Goal: Task Accomplishment & Management: Use online tool/utility

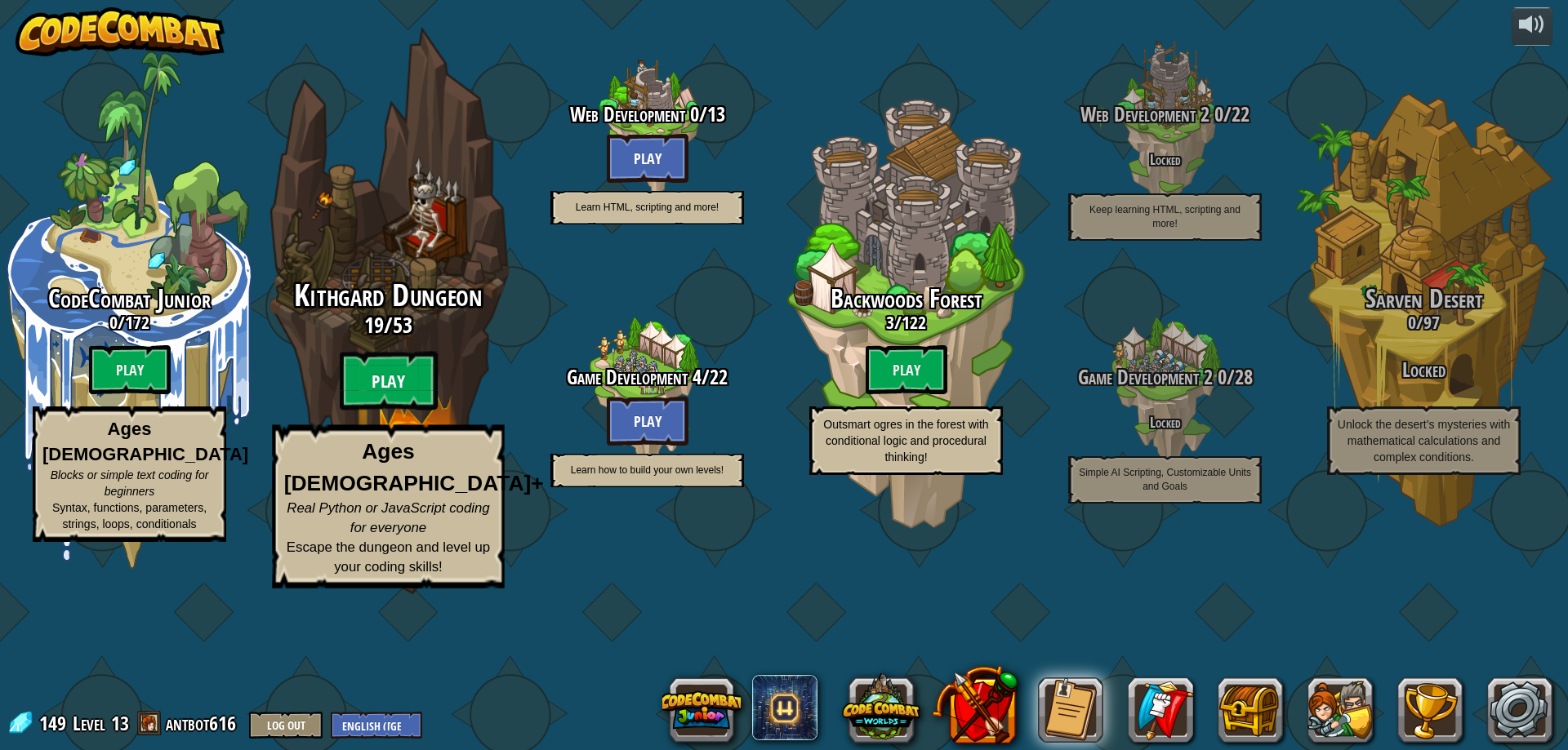
click at [413, 411] on btn "Play" at bounding box center [388, 381] width 98 height 59
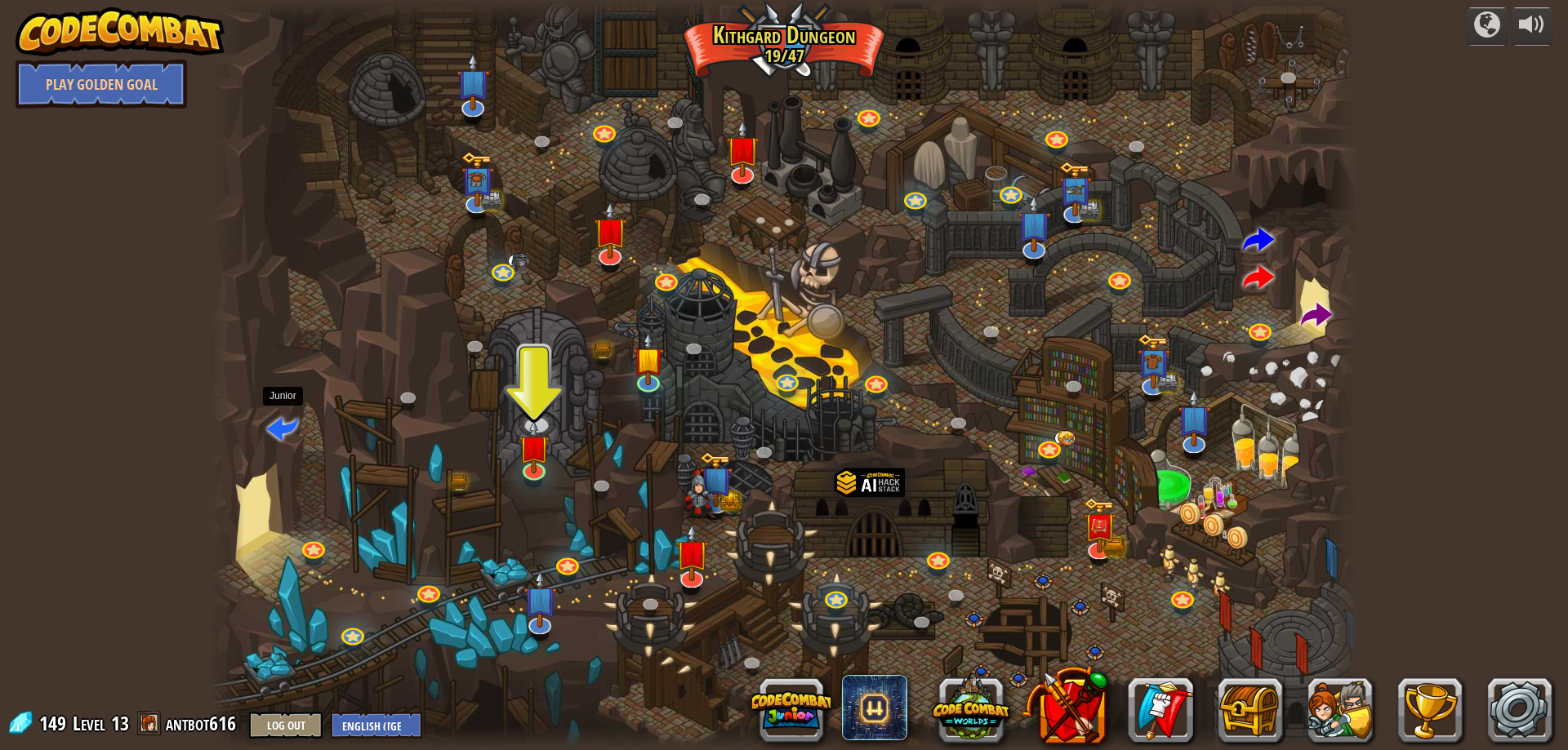
click at [290, 427] on span at bounding box center [282, 428] width 31 height 31
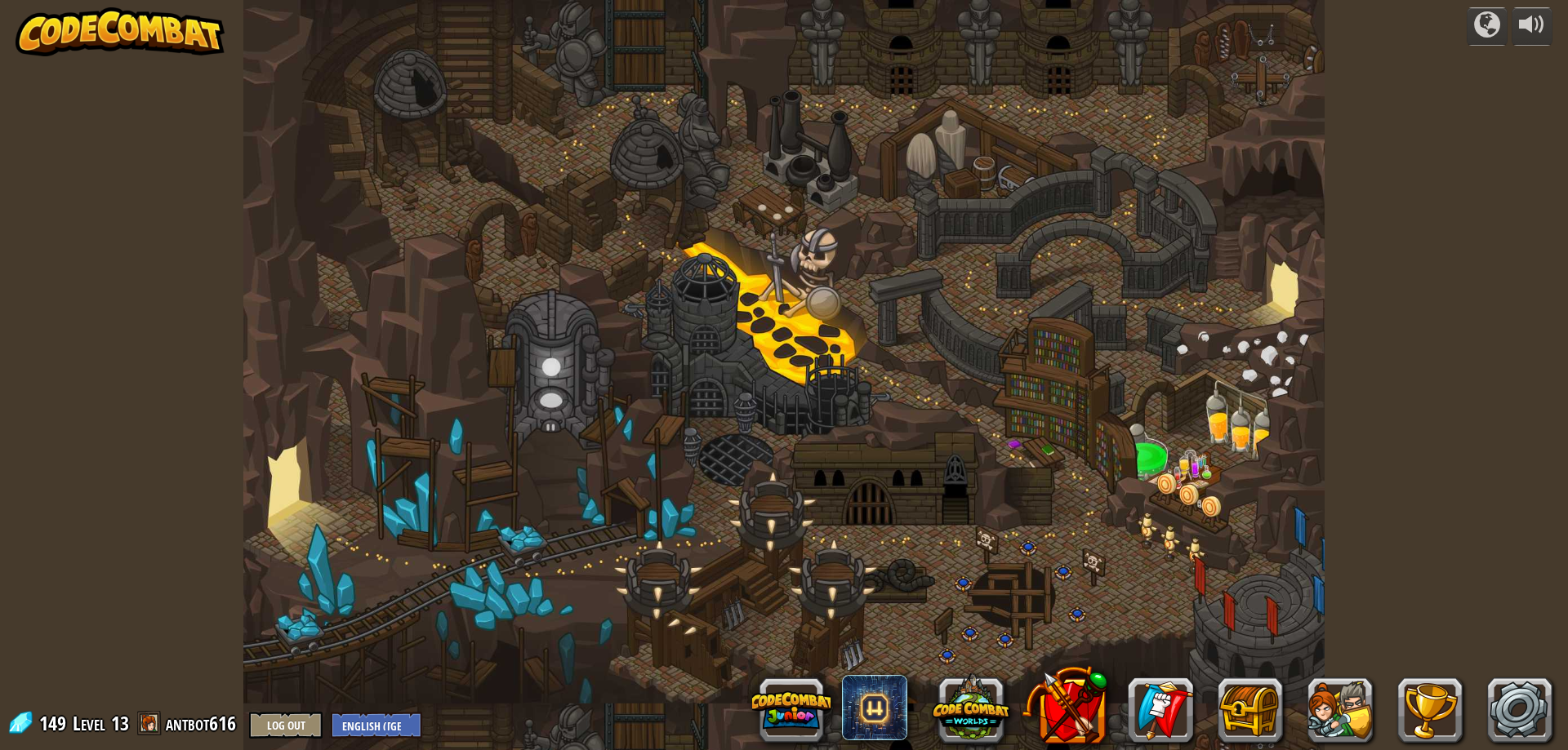
click at [1267, 283] on div at bounding box center [784, 375] width 1081 height 750
click at [1483, 16] on div at bounding box center [1487, 24] width 26 height 26
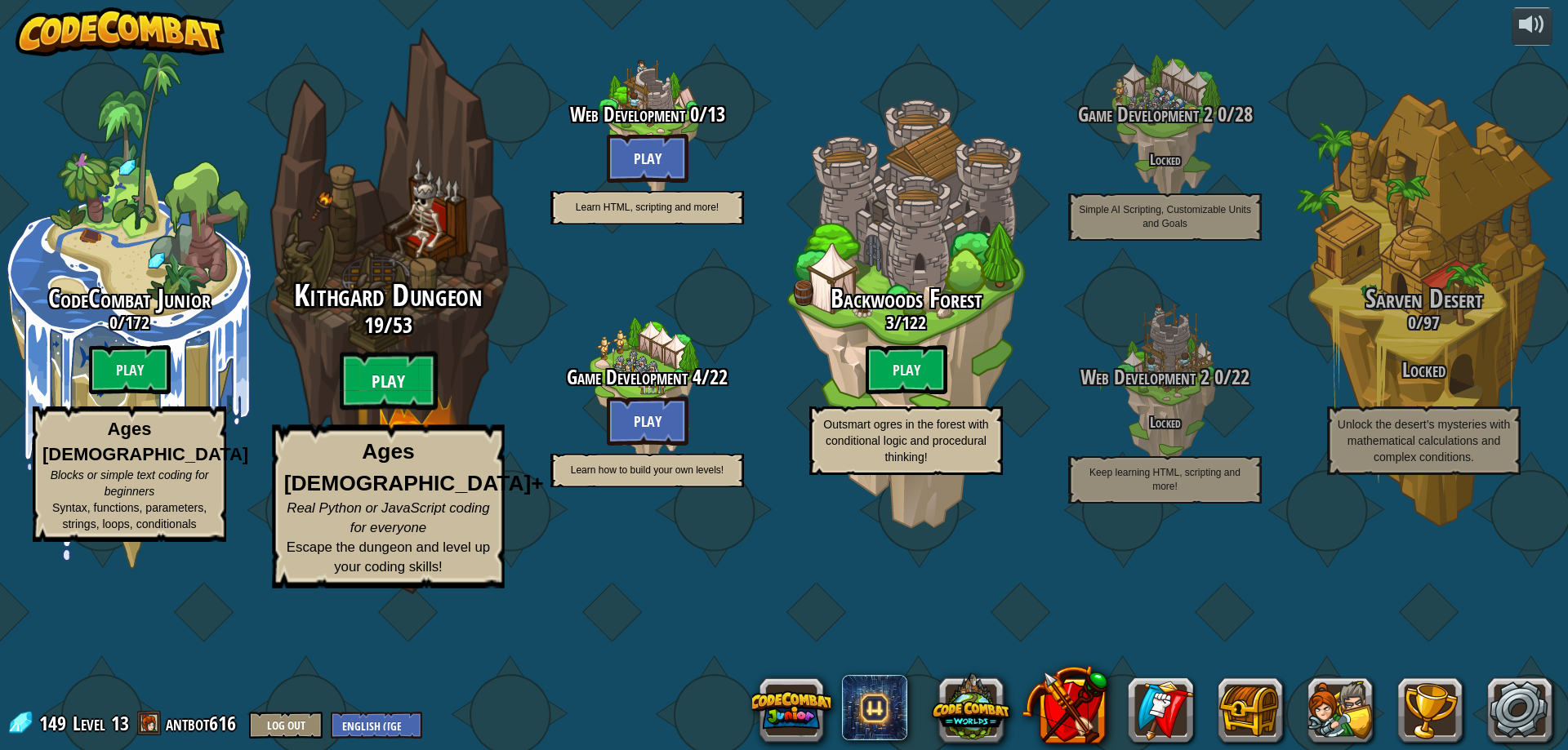
click at [403, 411] on btn "Play" at bounding box center [388, 381] width 98 height 59
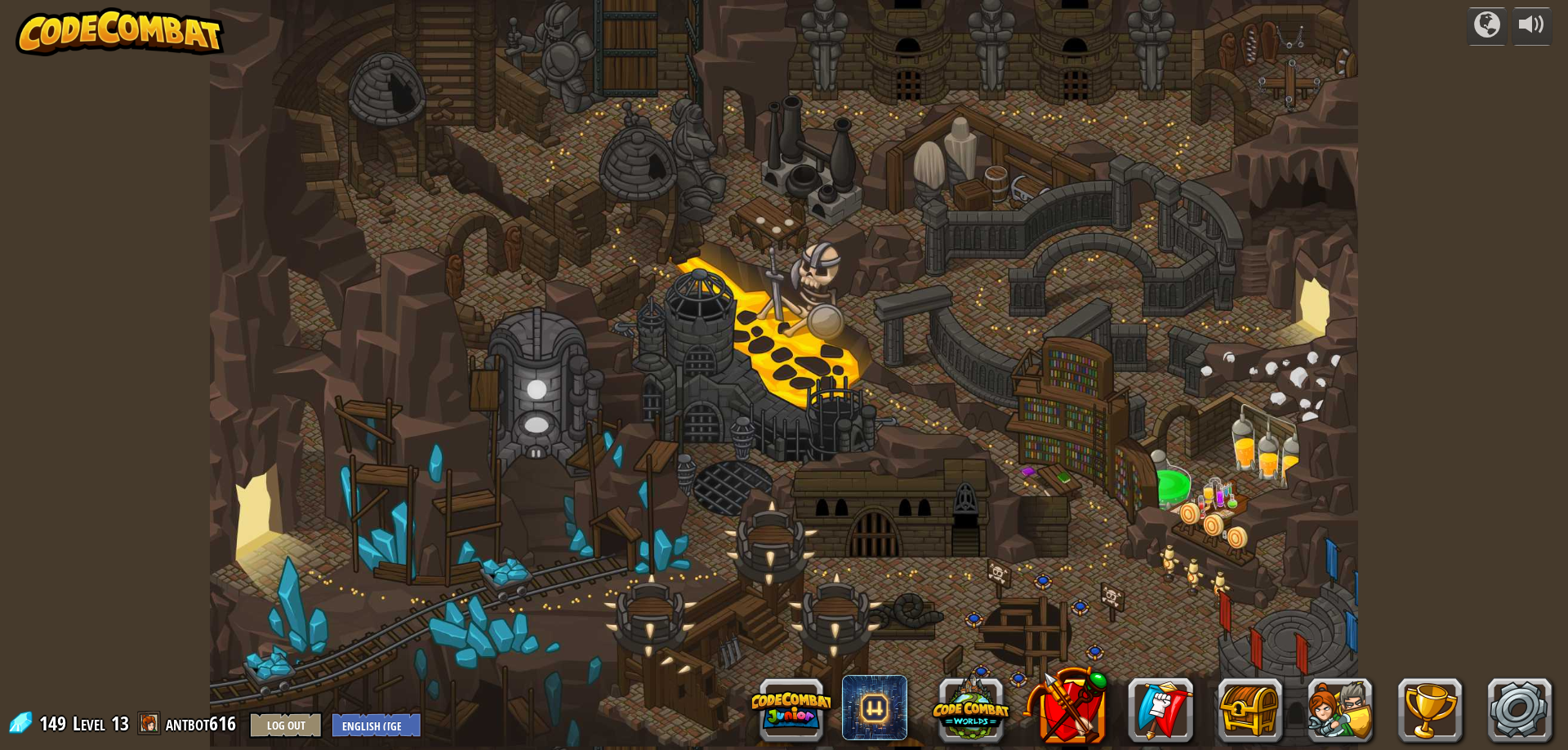
click at [1293, 401] on div at bounding box center [784, 375] width 1148 height 750
click at [1320, 231] on div at bounding box center [784, 375] width 1148 height 750
drag, startPoint x: 949, startPoint y: 324, endPoint x: 826, endPoint y: 381, distance: 135.6
click at [802, 381] on div at bounding box center [784, 375] width 1148 height 750
drag, startPoint x: 1009, startPoint y: 406, endPoint x: 721, endPoint y: 426, distance: 288.7
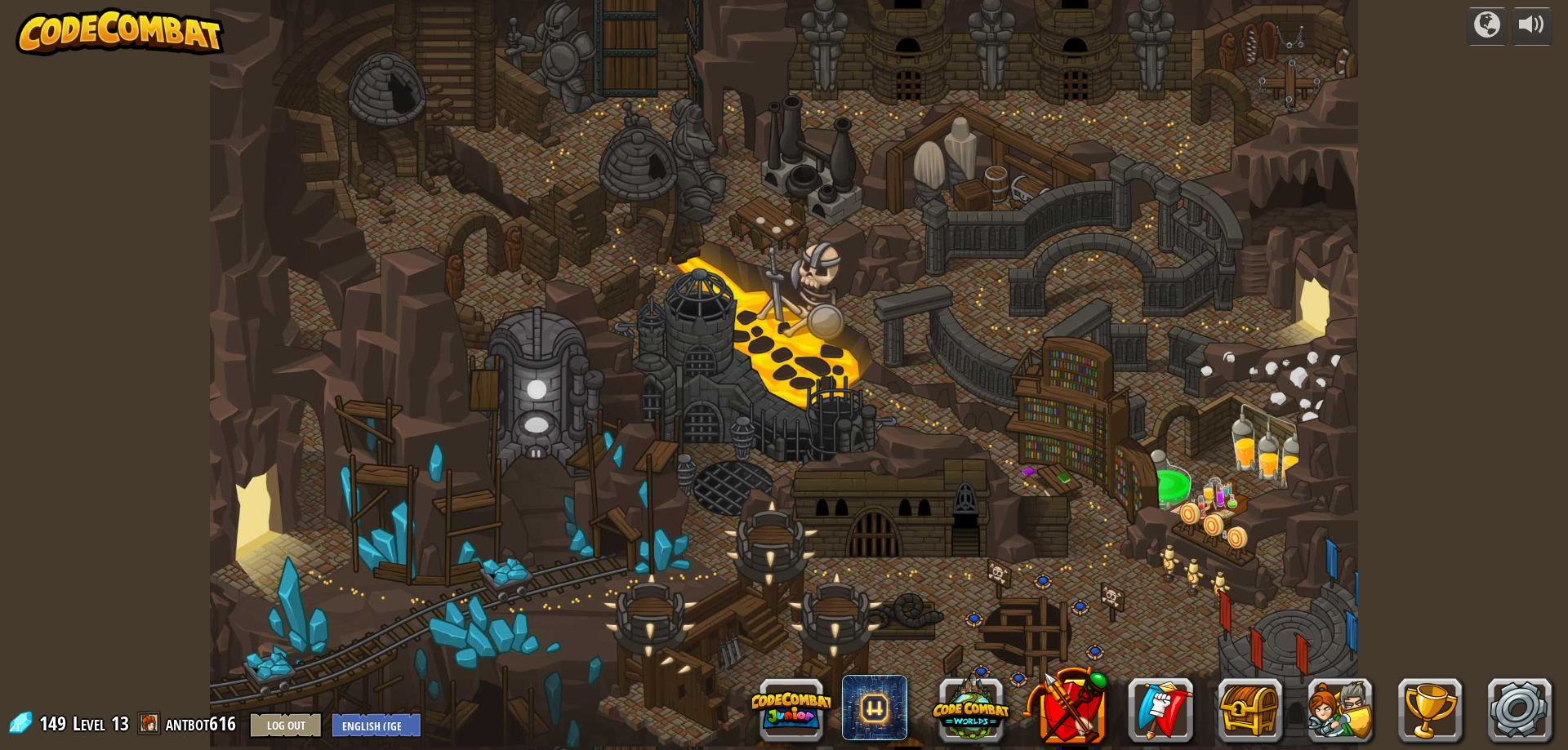
click at [694, 421] on div at bounding box center [784, 375] width 1148 height 750
drag, startPoint x: 1088, startPoint y: 484, endPoint x: 683, endPoint y: 462, distance: 405.6
click at [677, 468] on div at bounding box center [784, 375] width 1148 height 750
drag, startPoint x: 1257, startPoint y: 475, endPoint x: 1258, endPoint y: 447, distance: 28.0
click at [1255, 469] on div at bounding box center [784, 375] width 1148 height 750
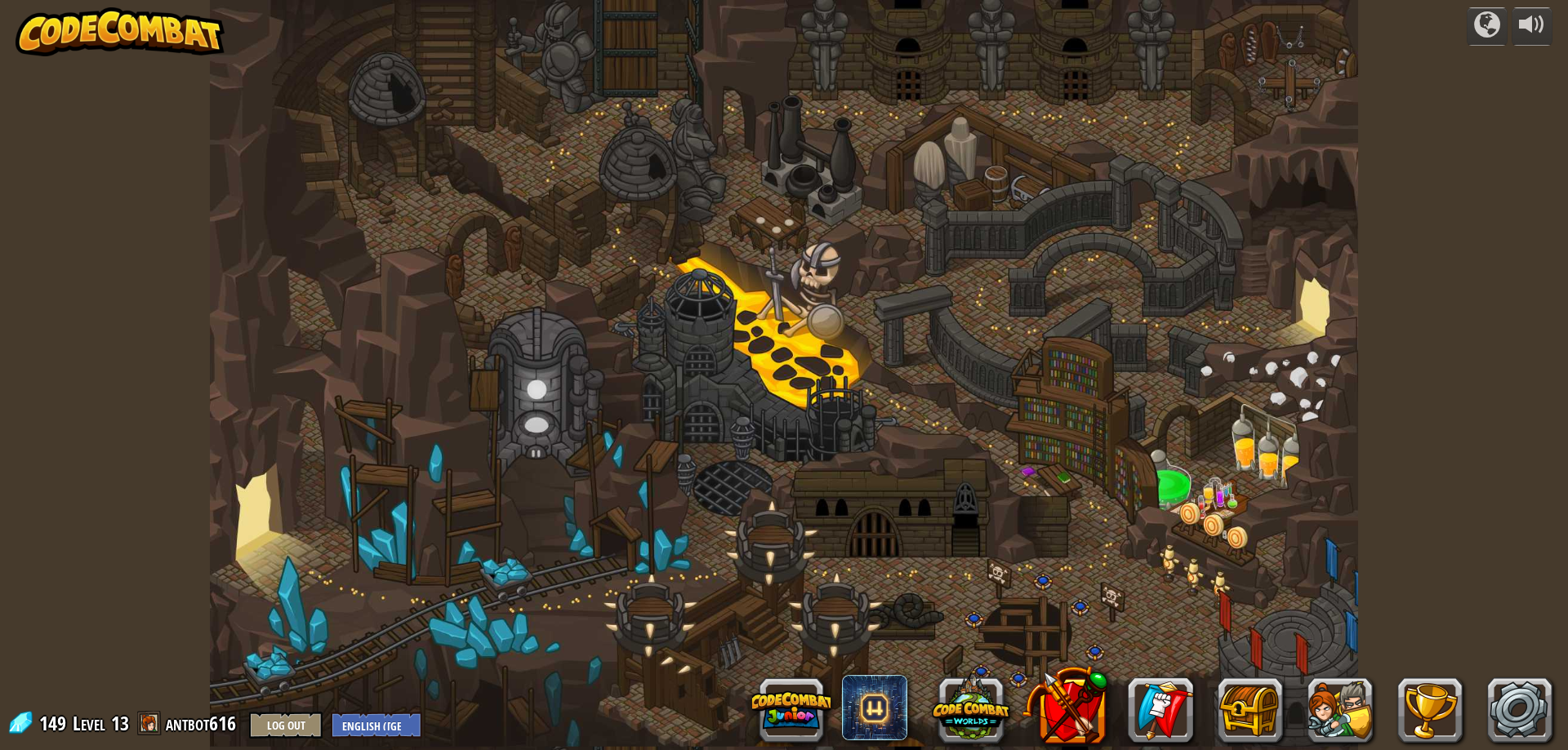
drag, startPoint x: 1310, startPoint y: 295, endPoint x: 1318, endPoint y: 285, distance: 12.8
click at [1318, 285] on div at bounding box center [784, 375] width 1148 height 750
click at [1290, 309] on div at bounding box center [784, 375] width 1148 height 750
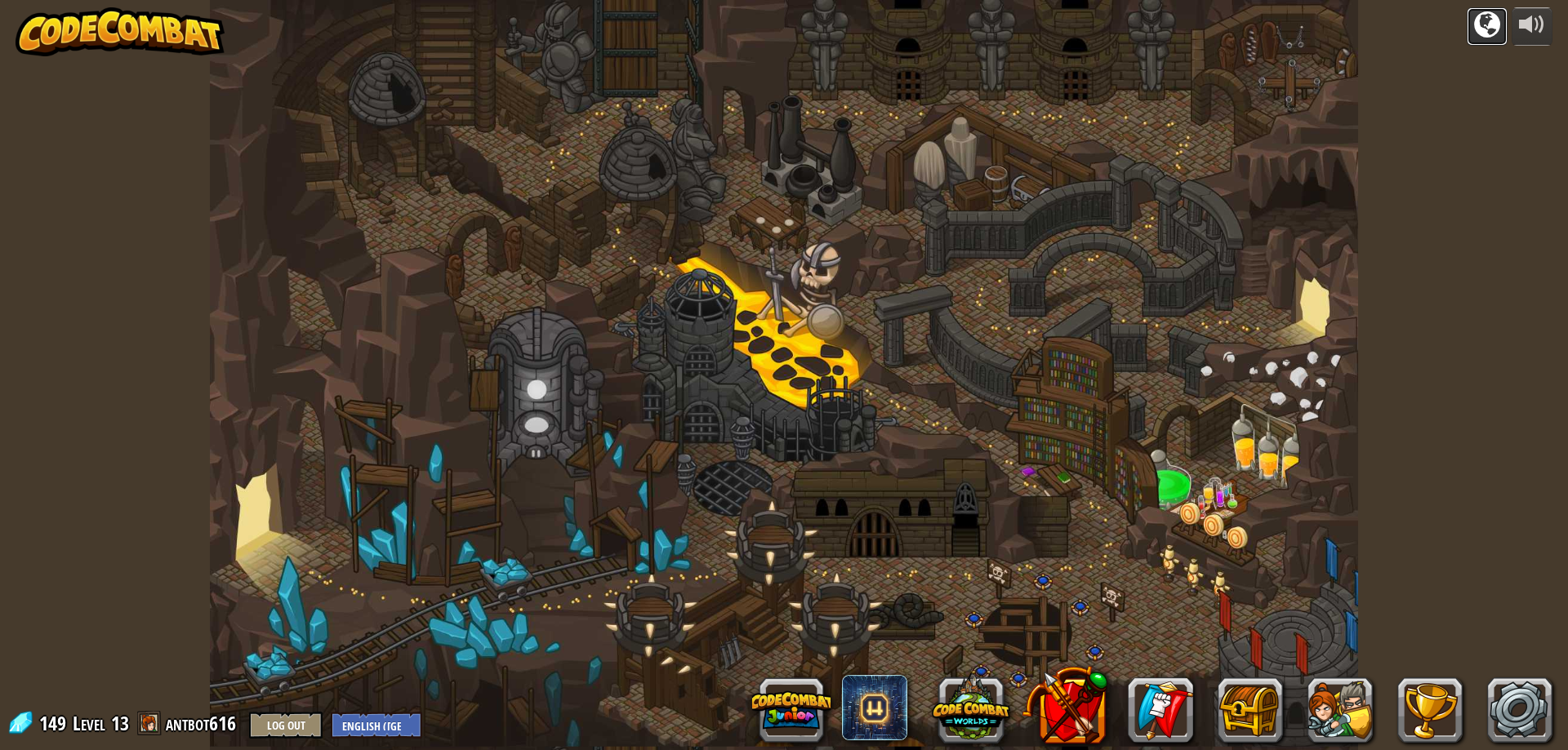
click at [1478, 21] on div at bounding box center [1487, 24] width 26 height 26
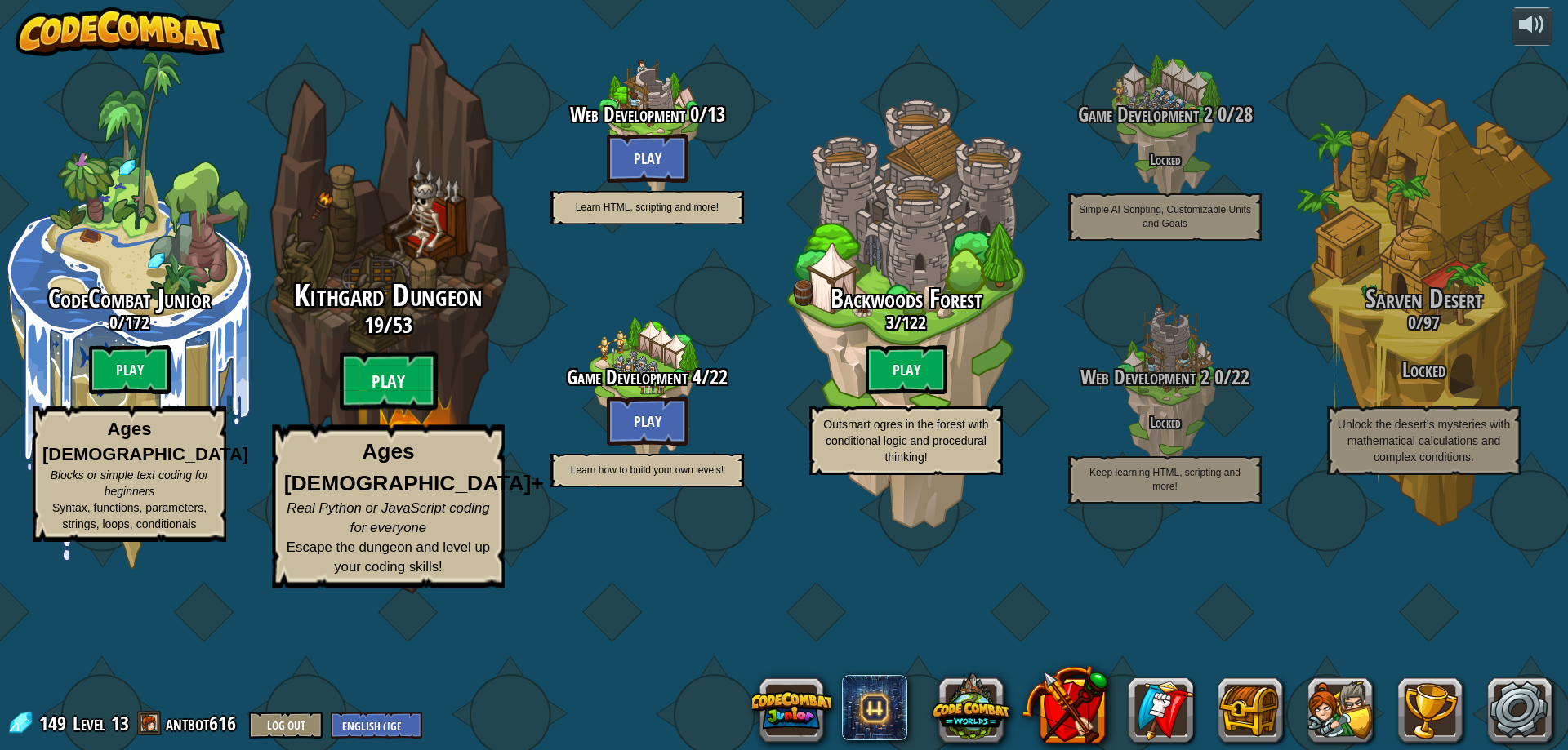
click at [428, 411] on btn "Play" at bounding box center [388, 381] width 98 height 59
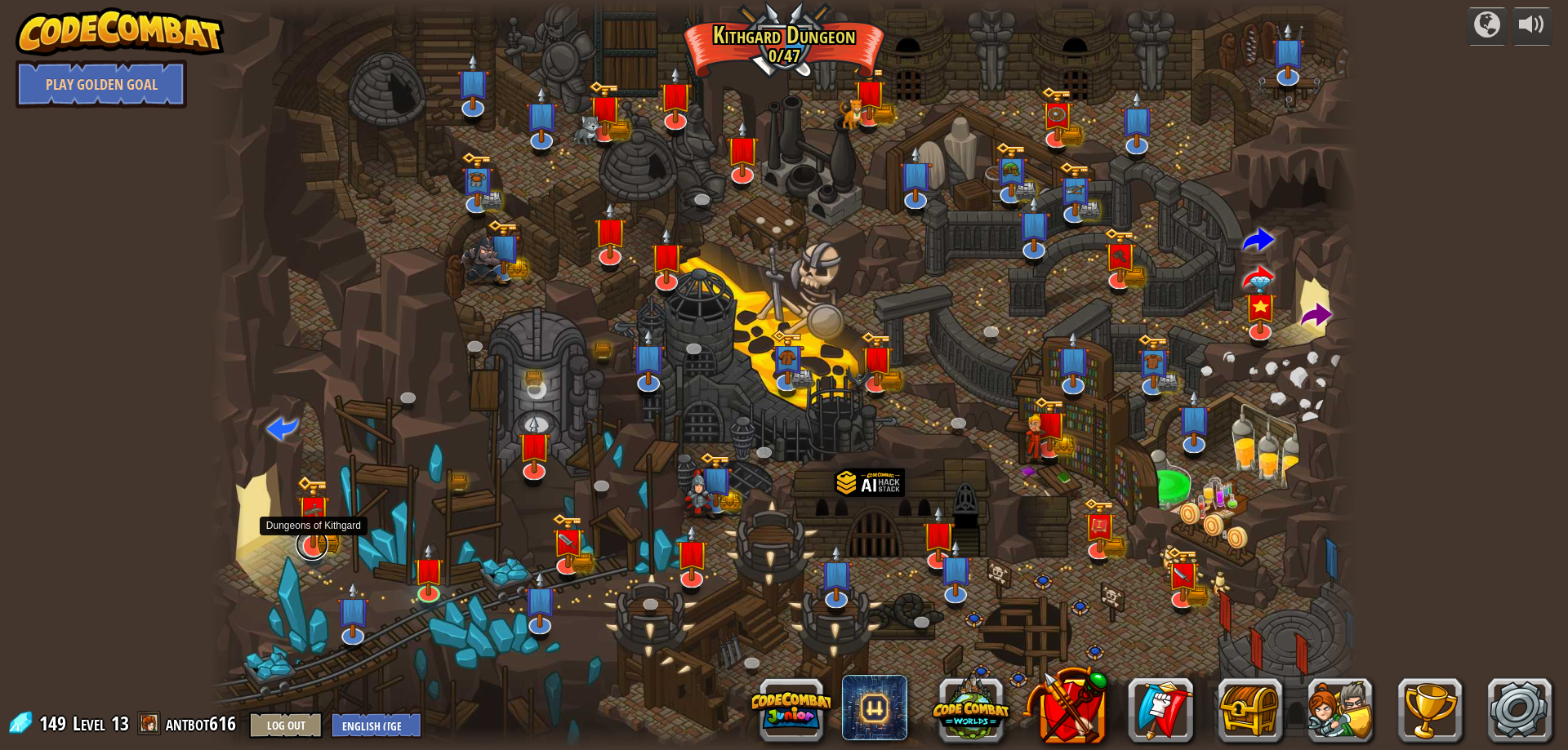
click at [305, 556] on link at bounding box center [311, 545] width 33 height 33
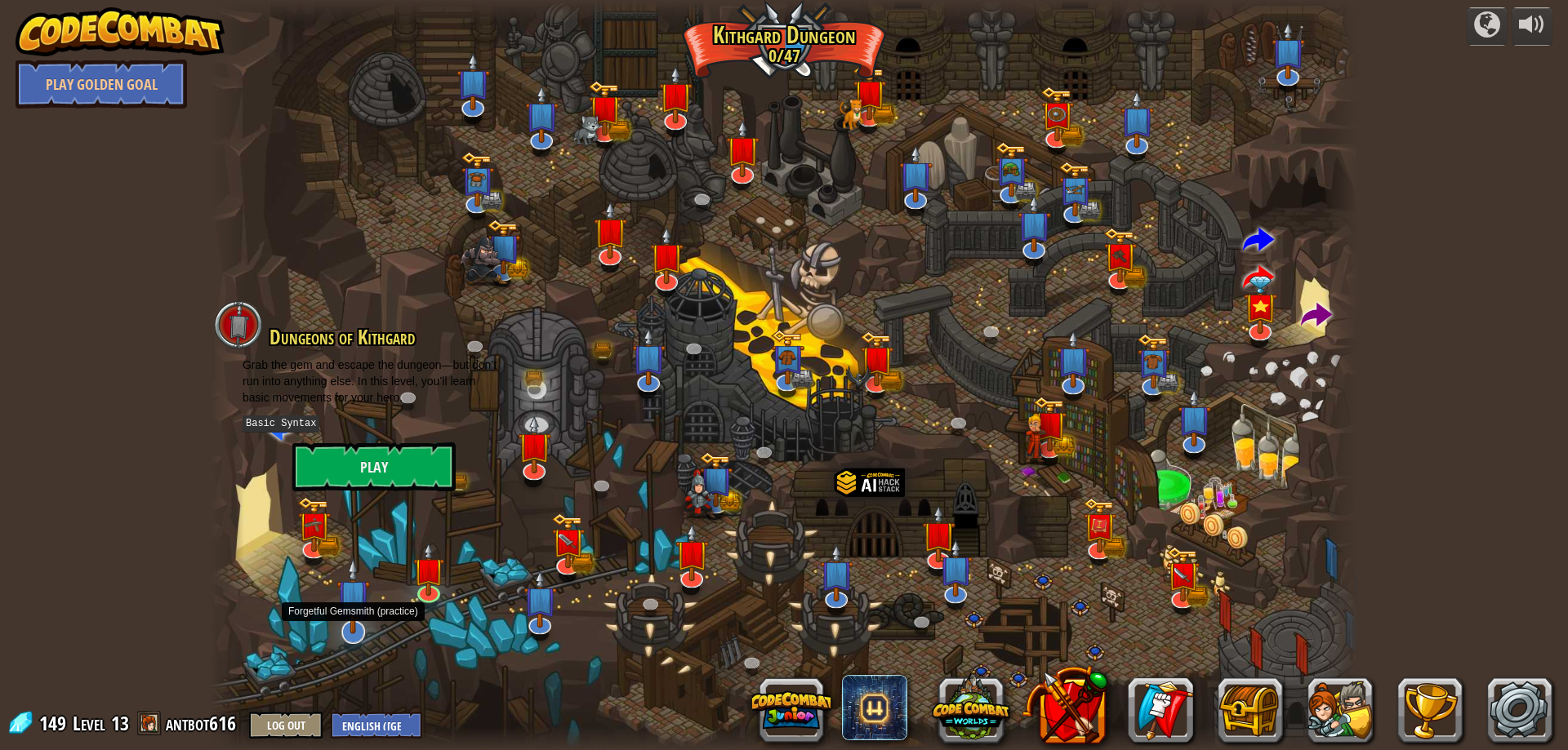
click at [357, 627] on img at bounding box center [353, 596] width 34 height 77
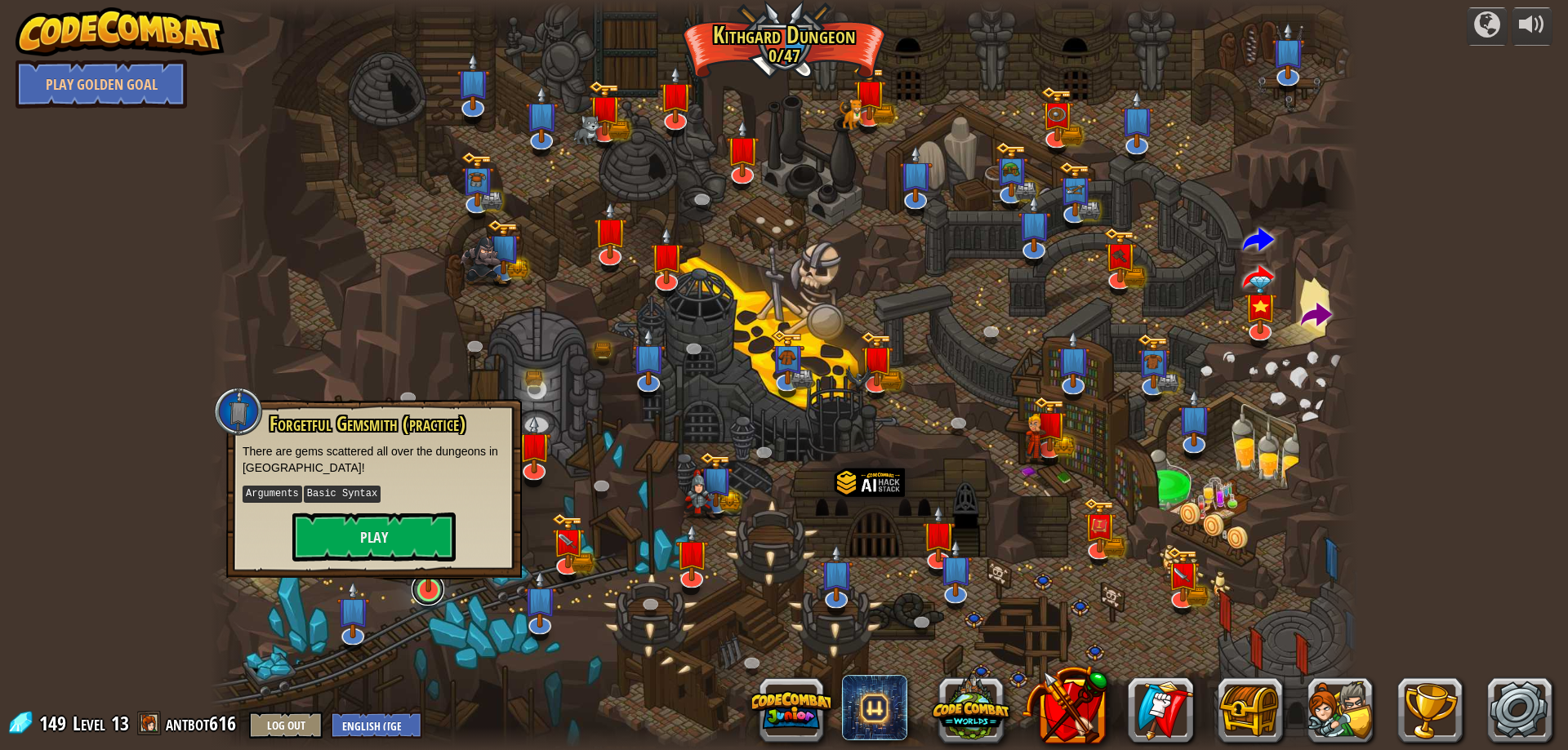
click at [436, 600] on link at bounding box center [428, 589] width 33 height 33
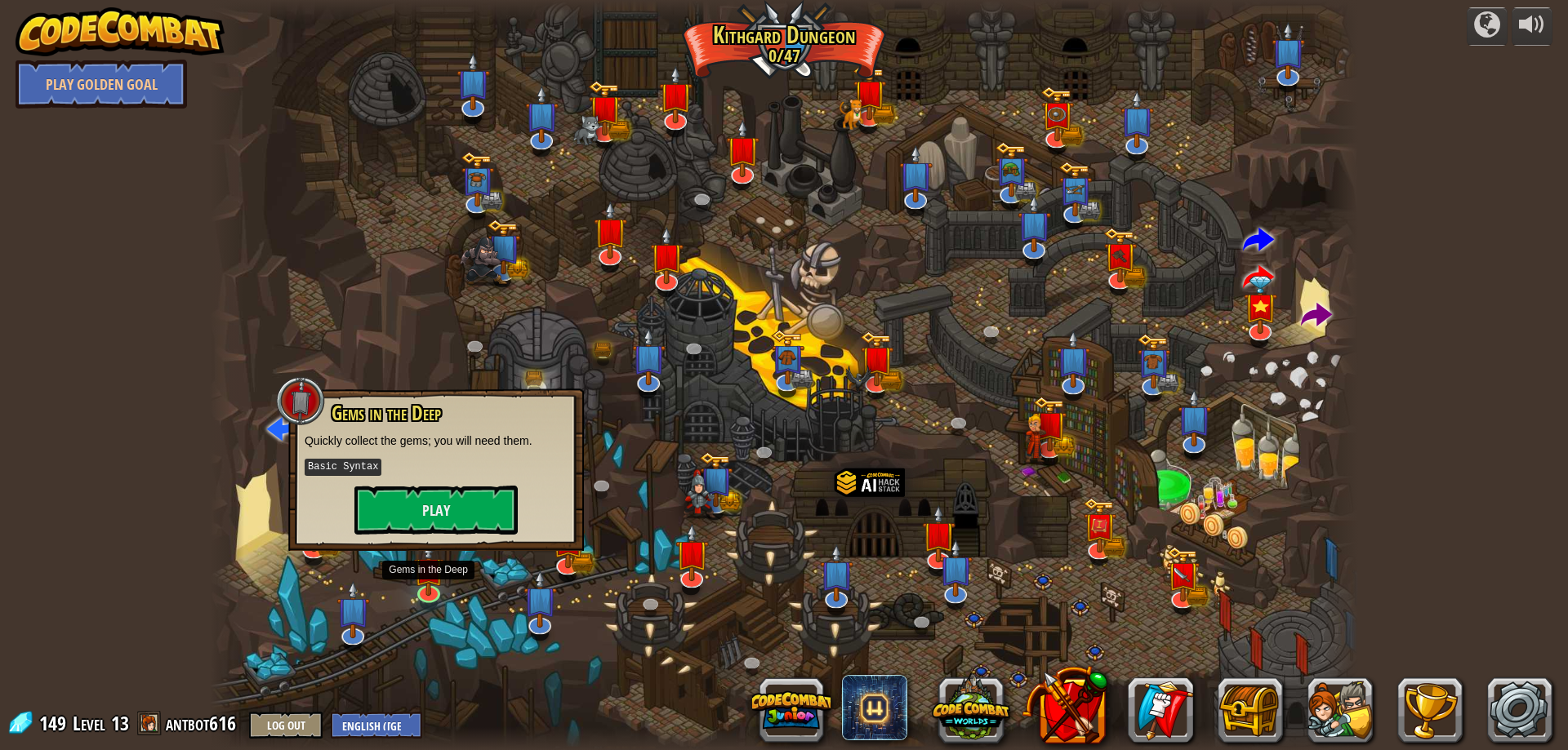
click at [442, 653] on div at bounding box center [784, 375] width 1148 height 750
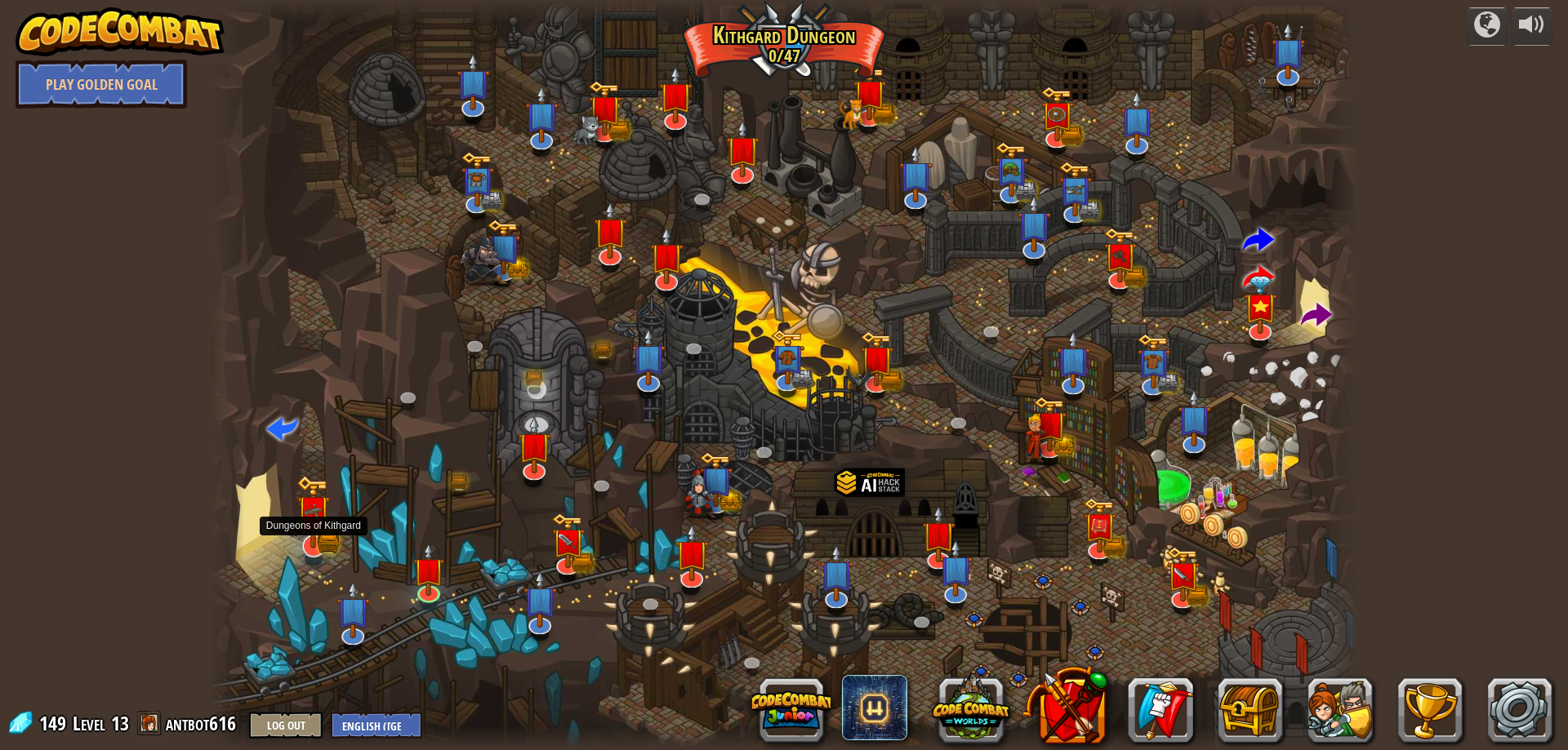
click at [308, 537] on img at bounding box center [313, 512] width 34 height 74
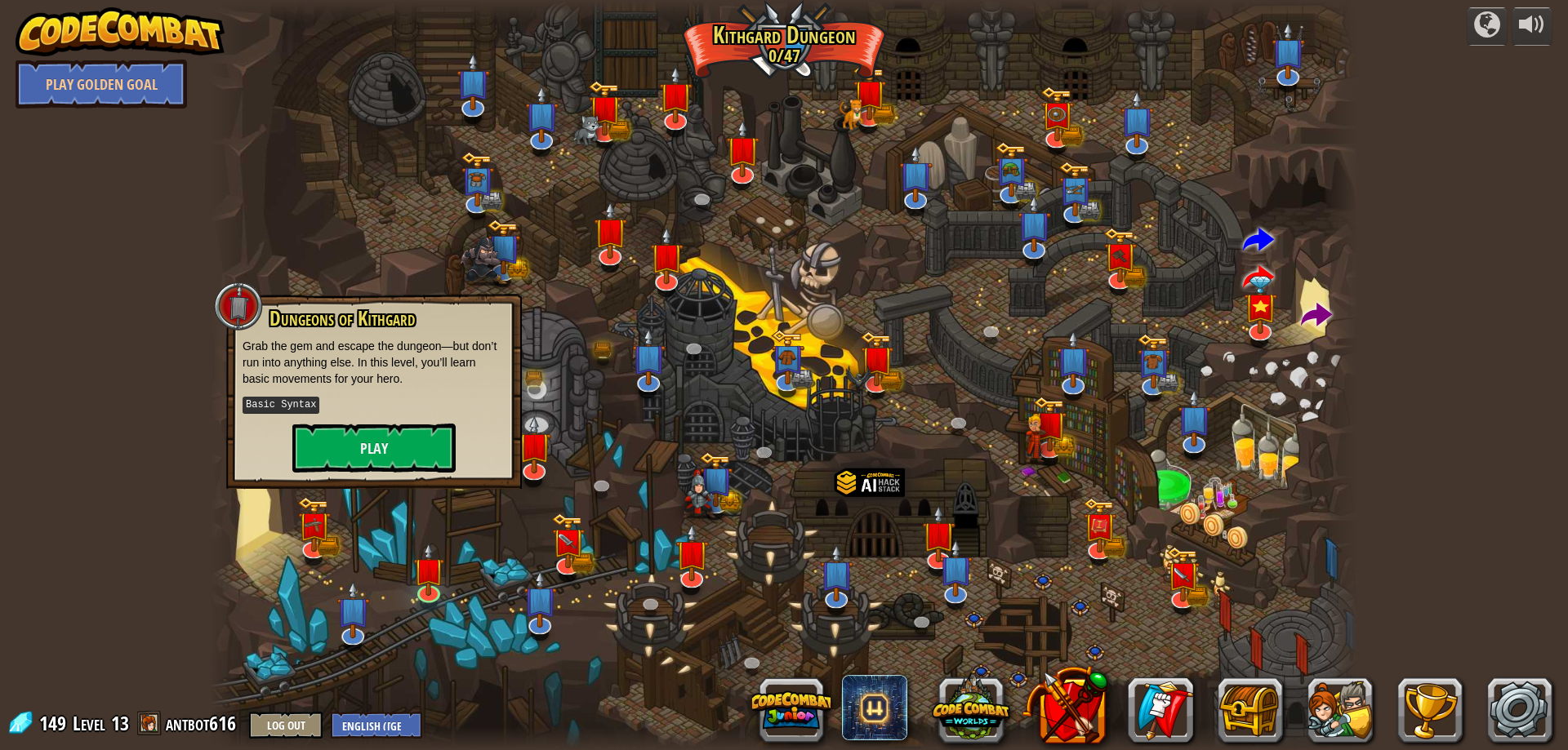
click at [261, 625] on div at bounding box center [784, 375] width 1148 height 750
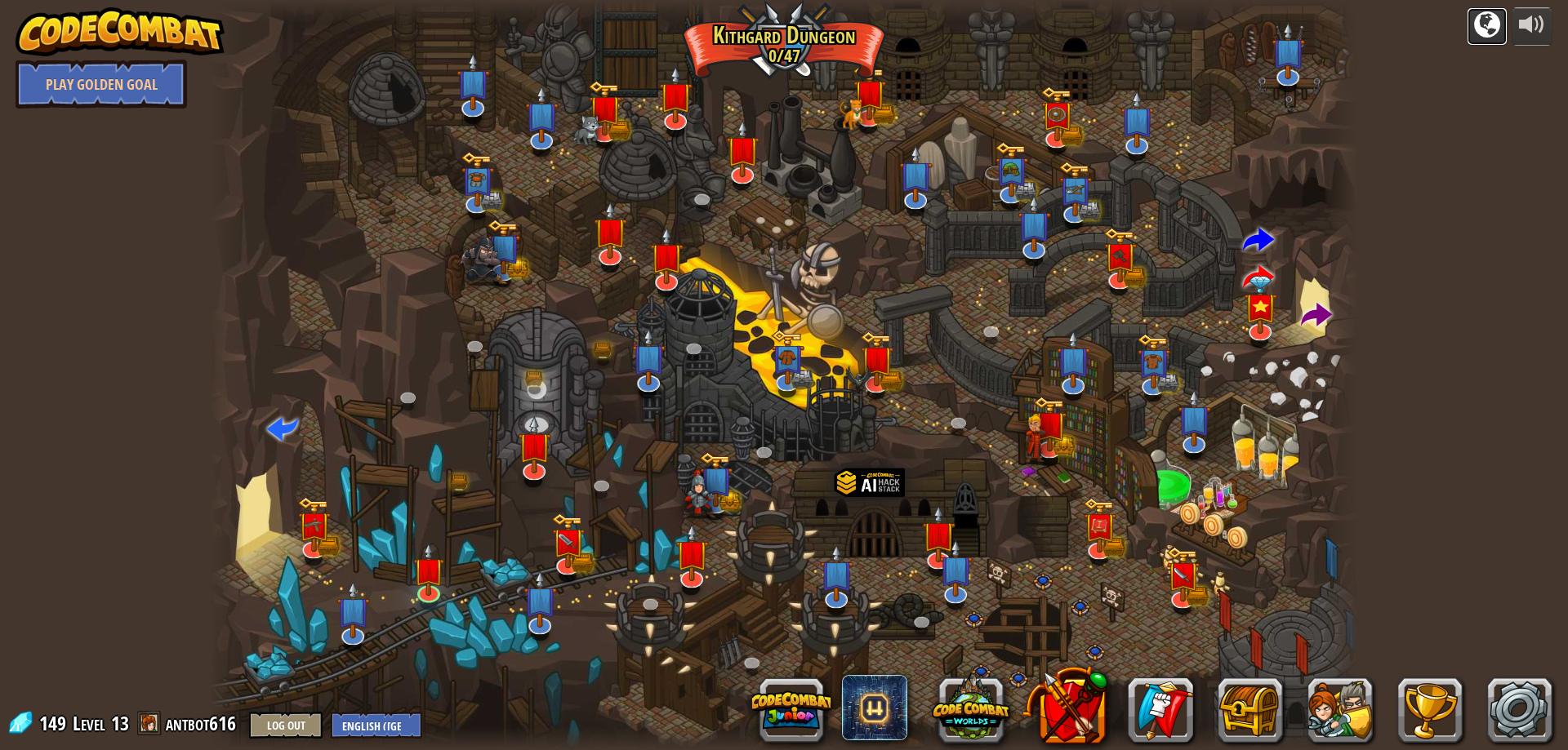
click at [1483, 22] on div at bounding box center [1487, 24] width 26 height 26
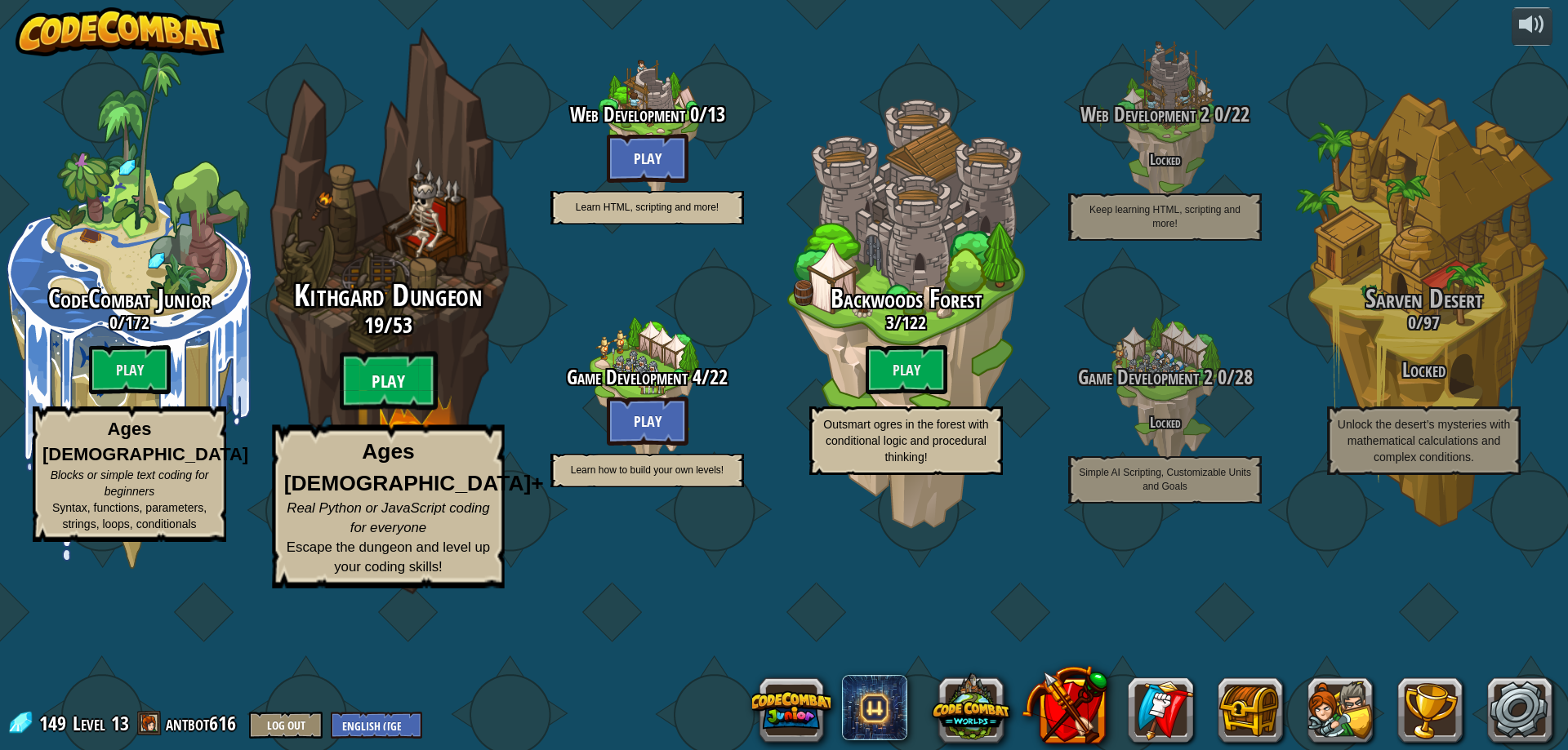
click at [375, 411] on btn "Play" at bounding box center [388, 381] width 98 height 59
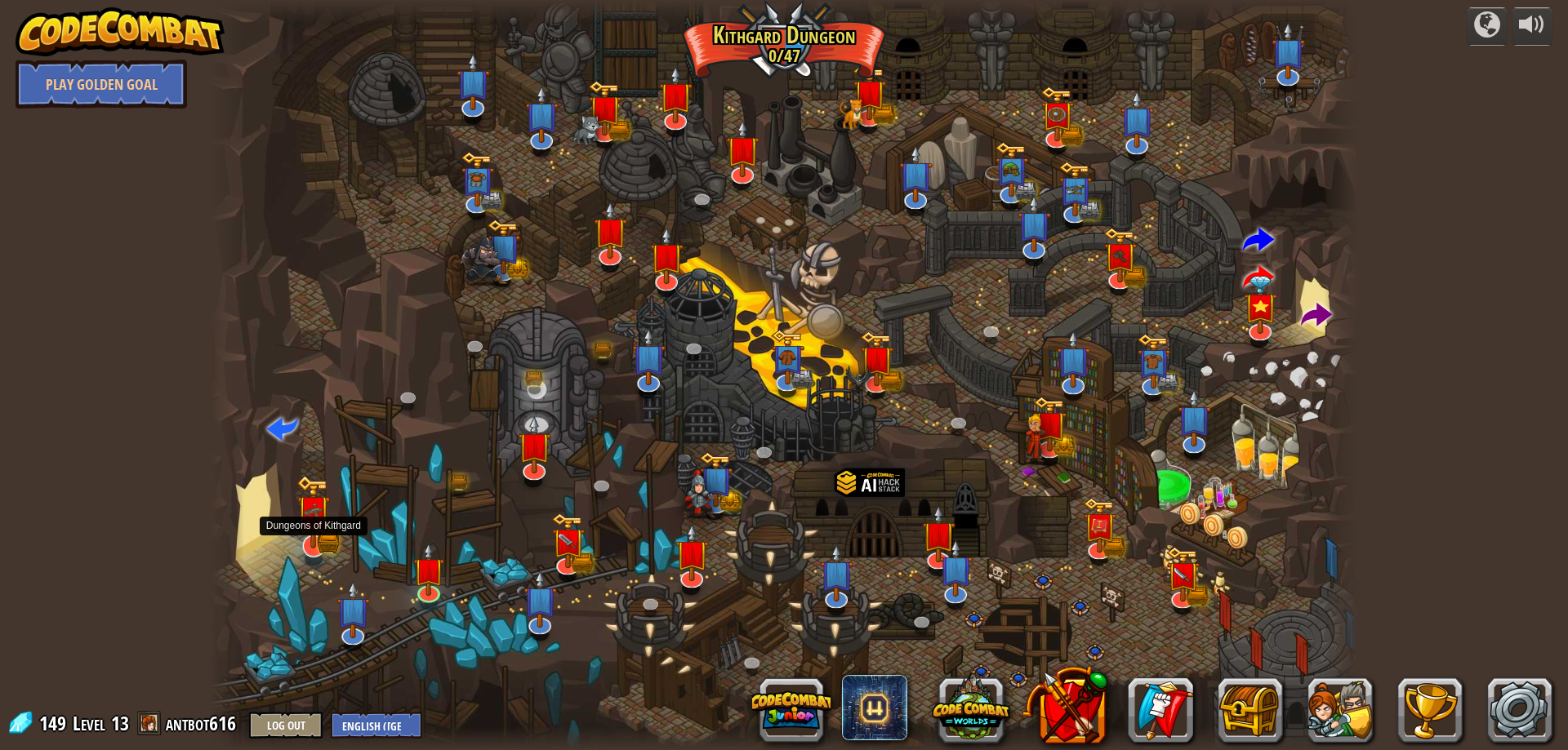
click at [311, 541] on img at bounding box center [313, 512] width 34 height 74
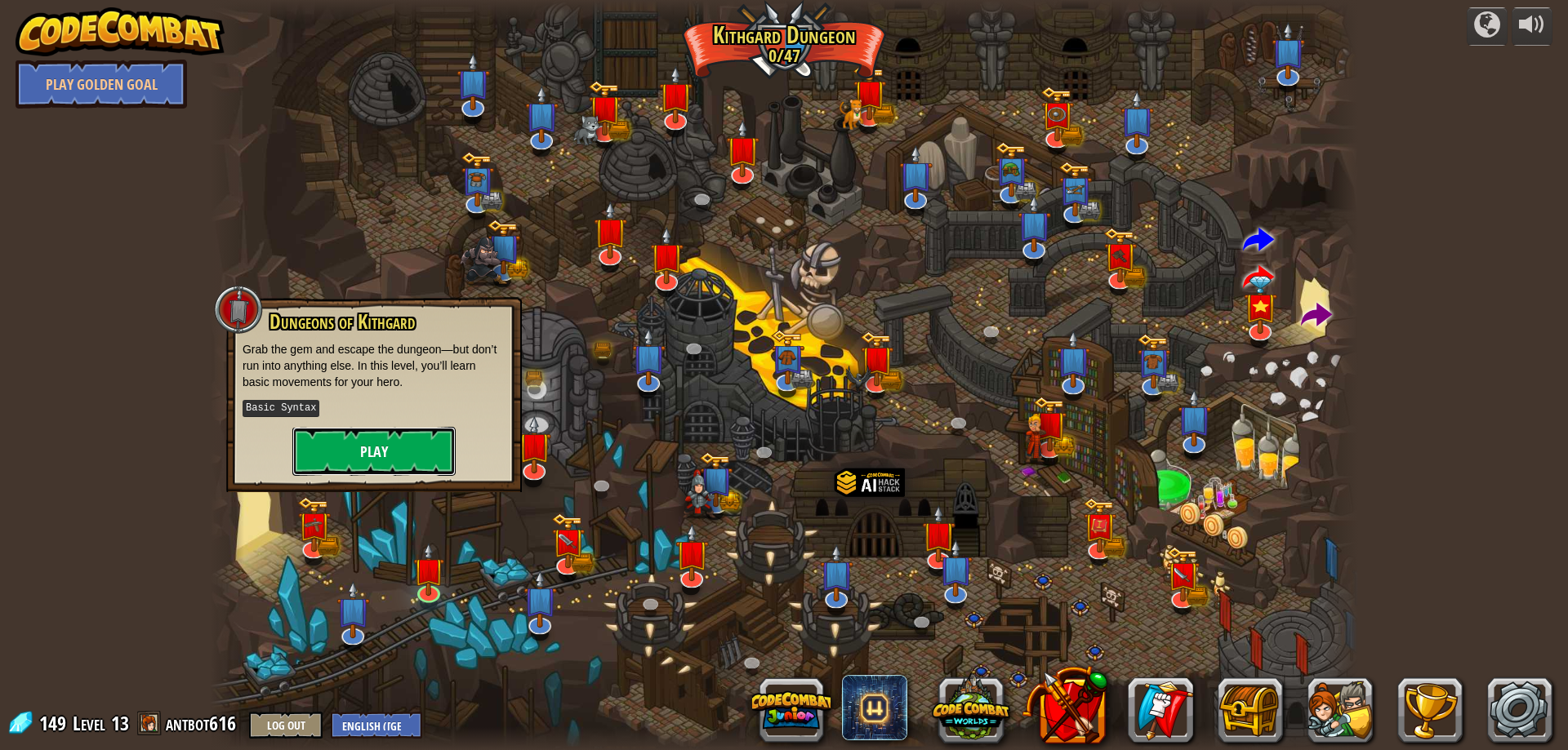
click at [356, 446] on button "Play" at bounding box center [374, 451] width 163 height 49
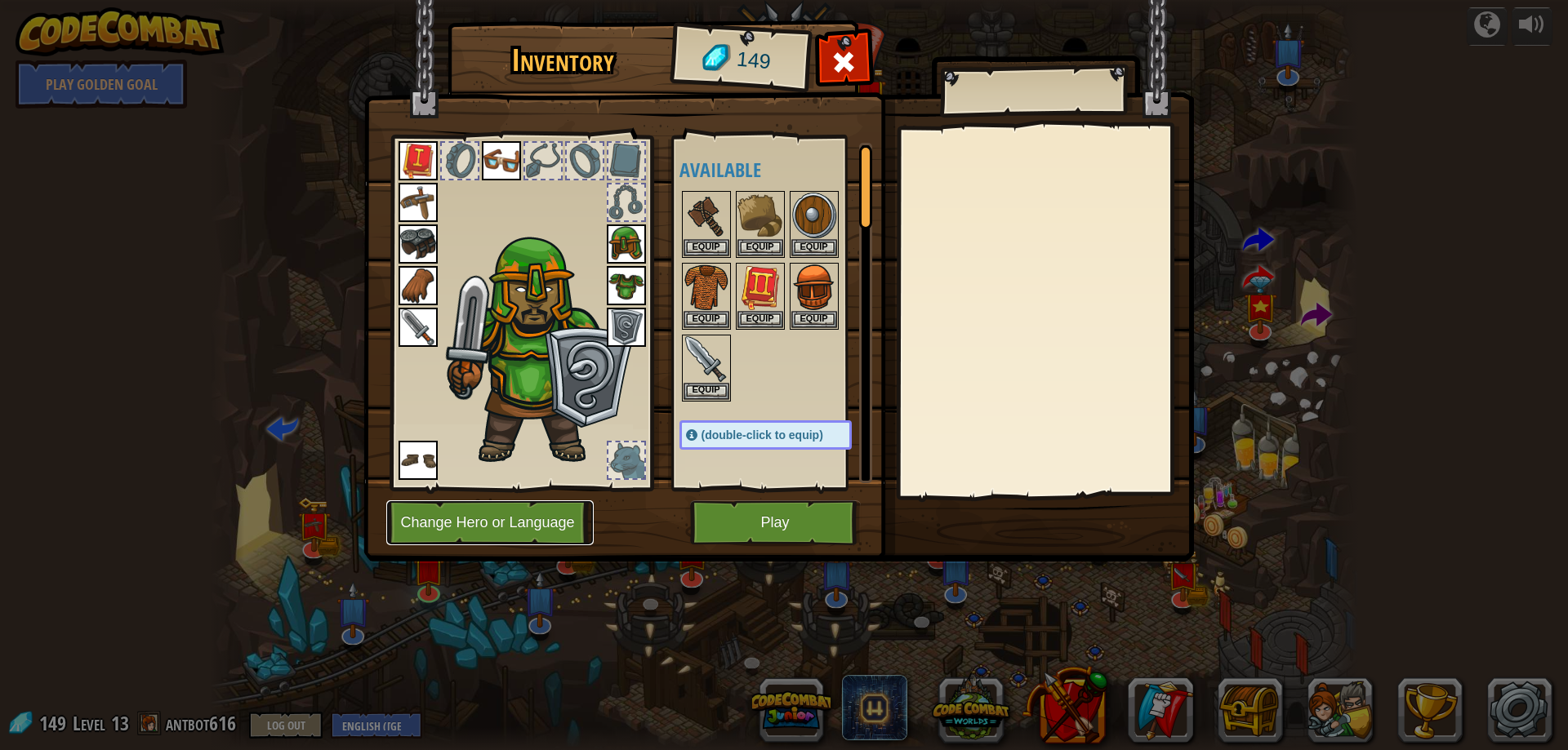
click at [517, 534] on button "Change Hero or Language" at bounding box center [490, 523] width 207 height 45
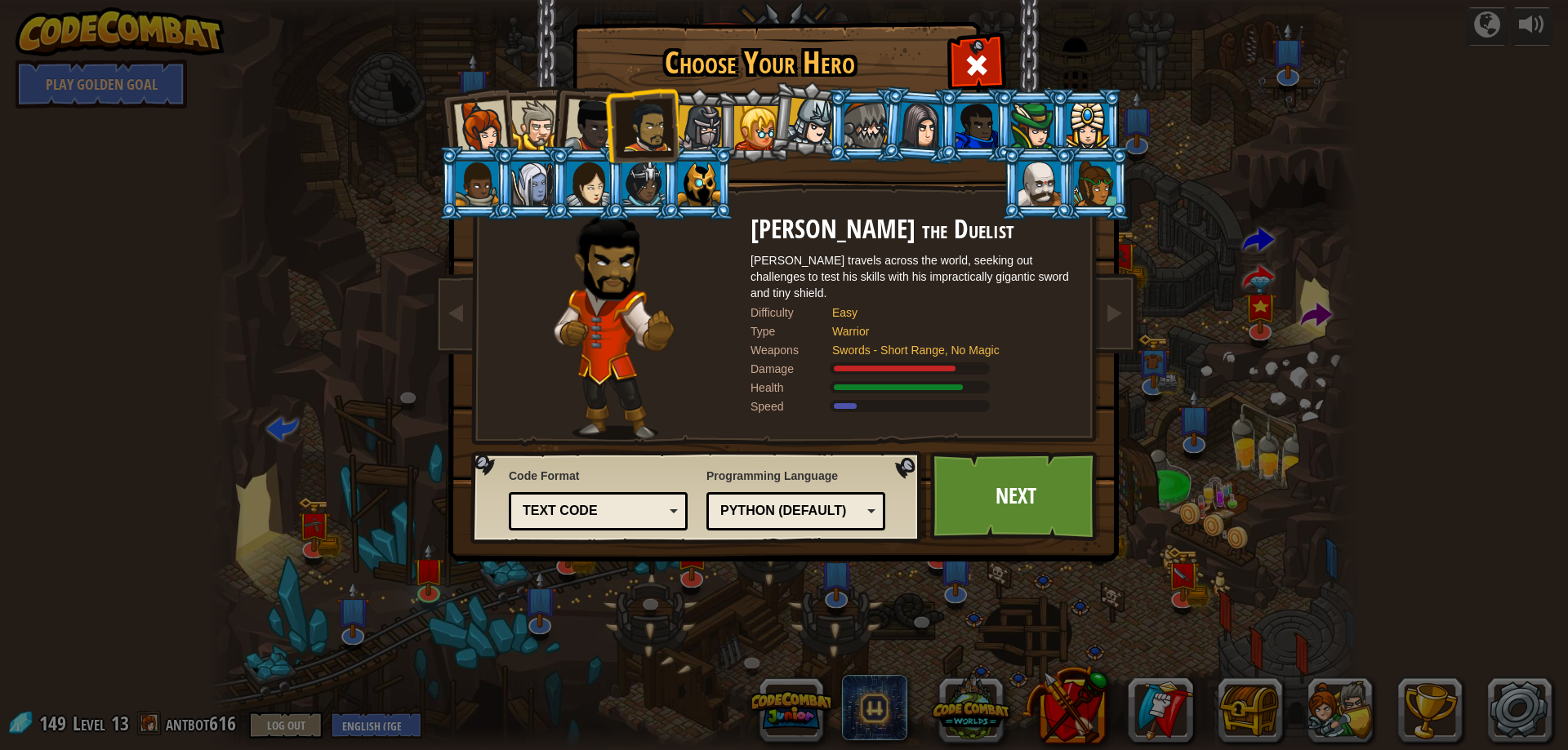
click at [743, 503] on div "Python (Default)" at bounding box center [790, 512] width 141 height 19
click at [789, 683] on div "Choose Your Hero 149 Captain [PERSON_NAME] is a no-nonsense leader who isn't af…" at bounding box center [784, 375] width 1568 height 750
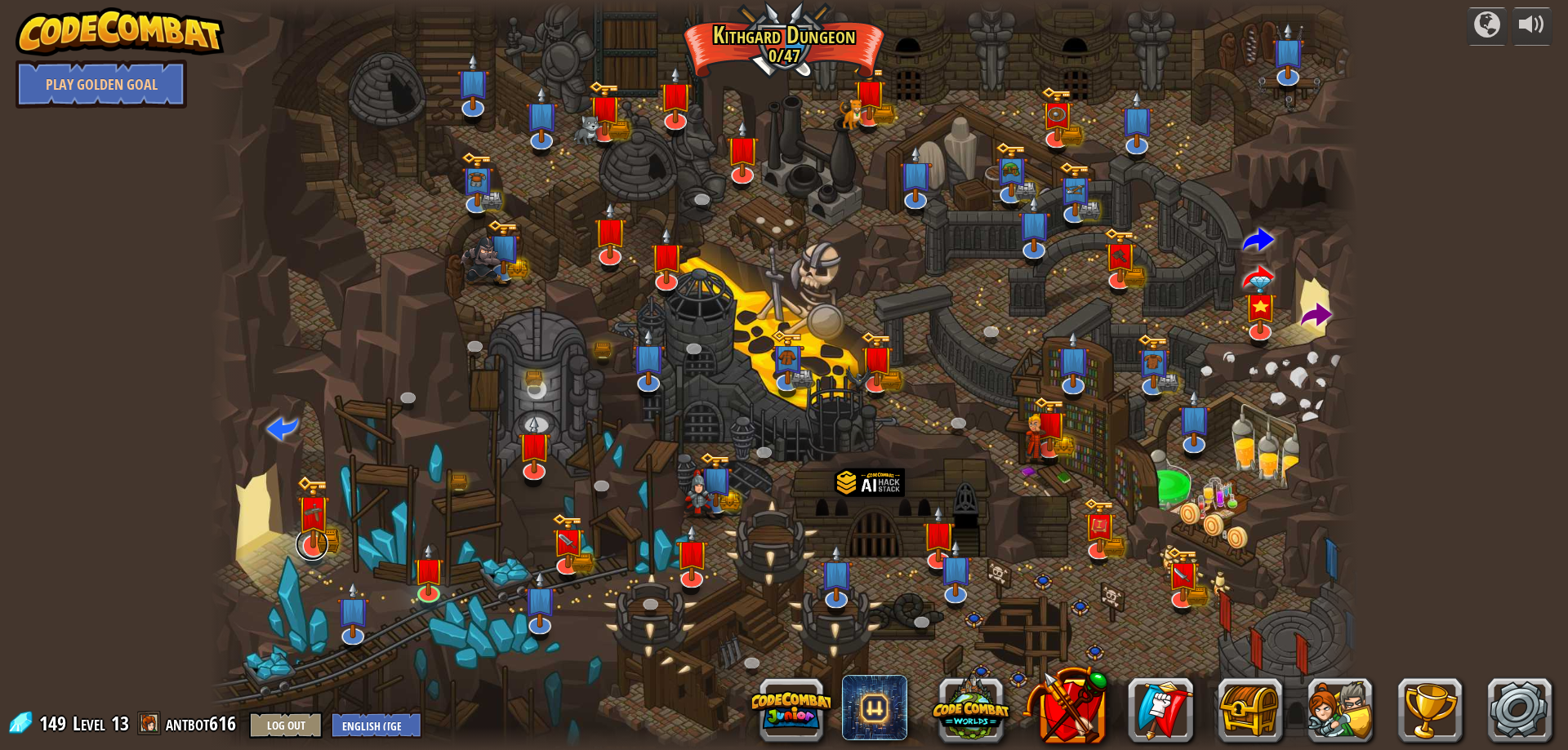
click at [308, 550] on link at bounding box center [311, 545] width 33 height 33
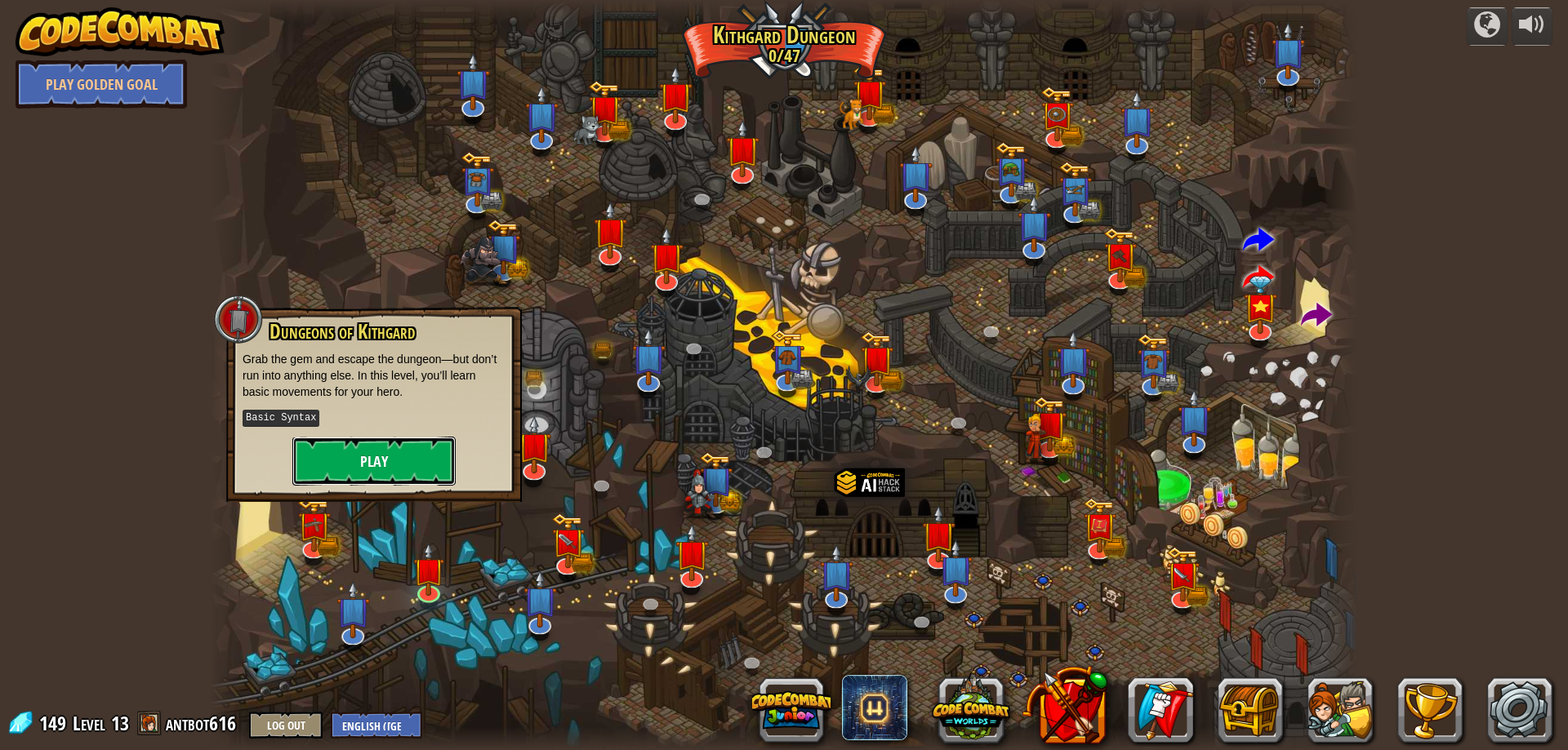
click at [359, 460] on button "Play" at bounding box center [374, 461] width 163 height 49
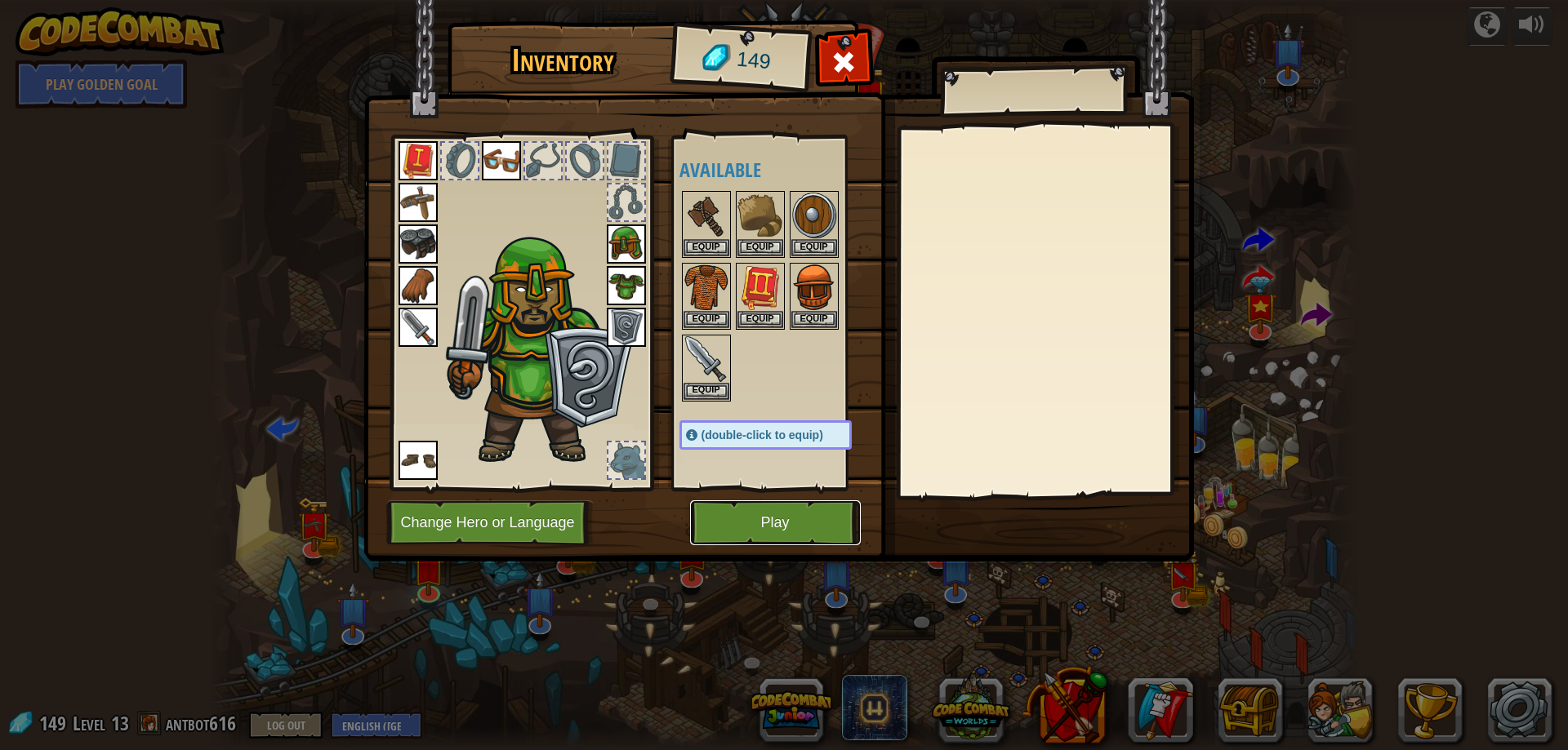
click at [755, 530] on button "Play" at bounding box center [775, 523] width 171 height 45
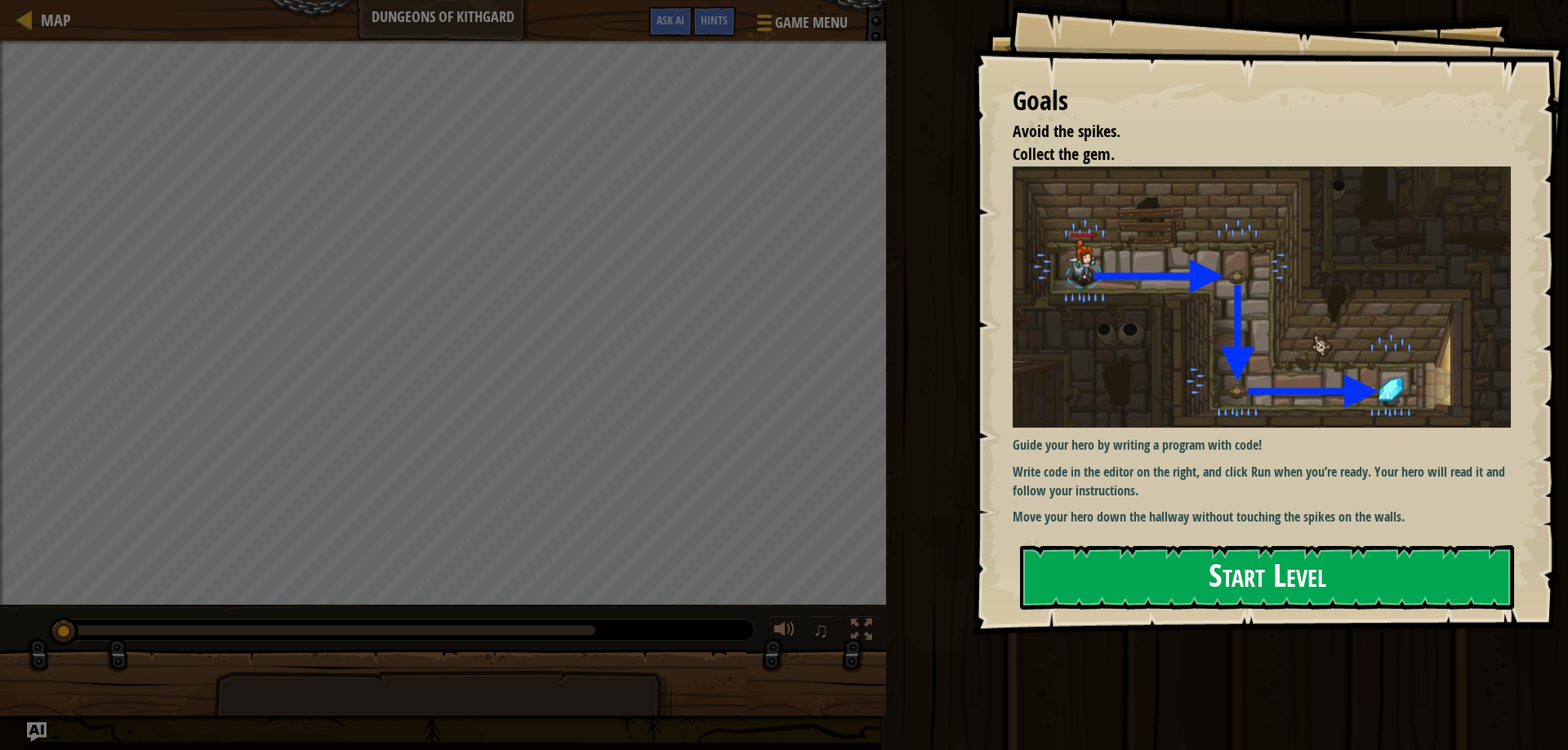
click at [1070, 555] on button "Start Level" at bounding box center [1266, 577] width 494 height 64
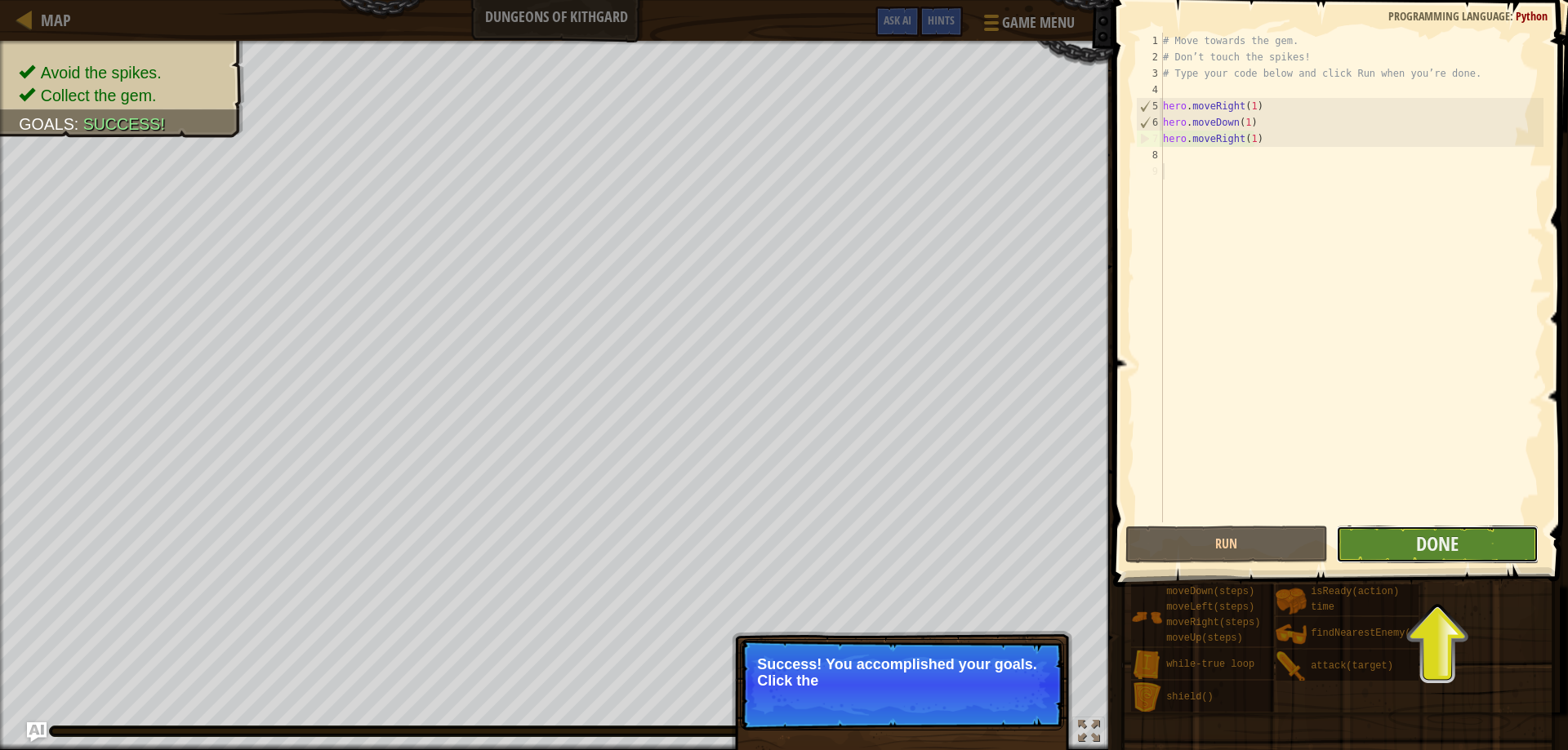
click at [1382, 547] on button "Done" at bounding box center [1436, 545] width 203 height 37
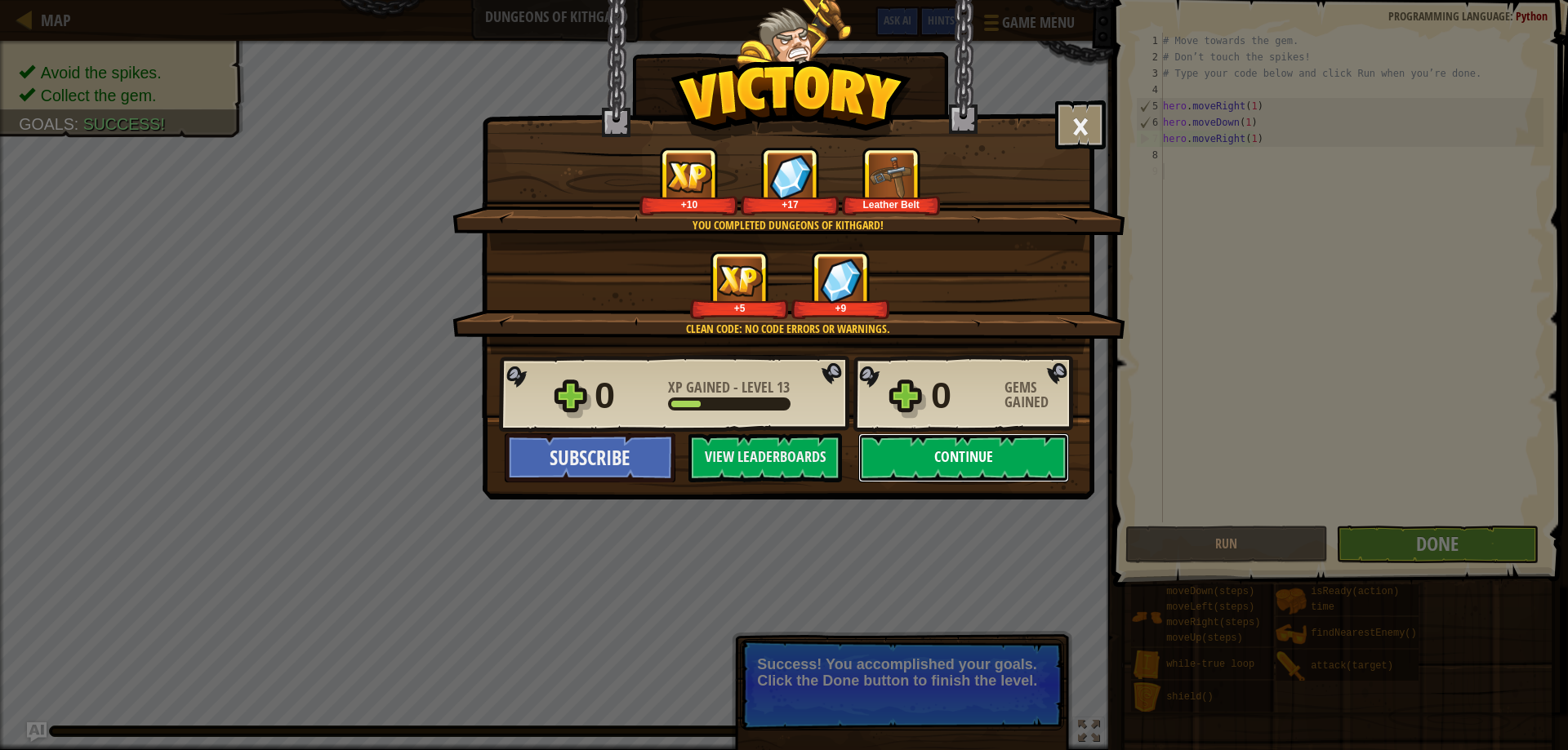
click at [925, 459] on button "Continue" at bounding box center [964, 458] width 211 height 49
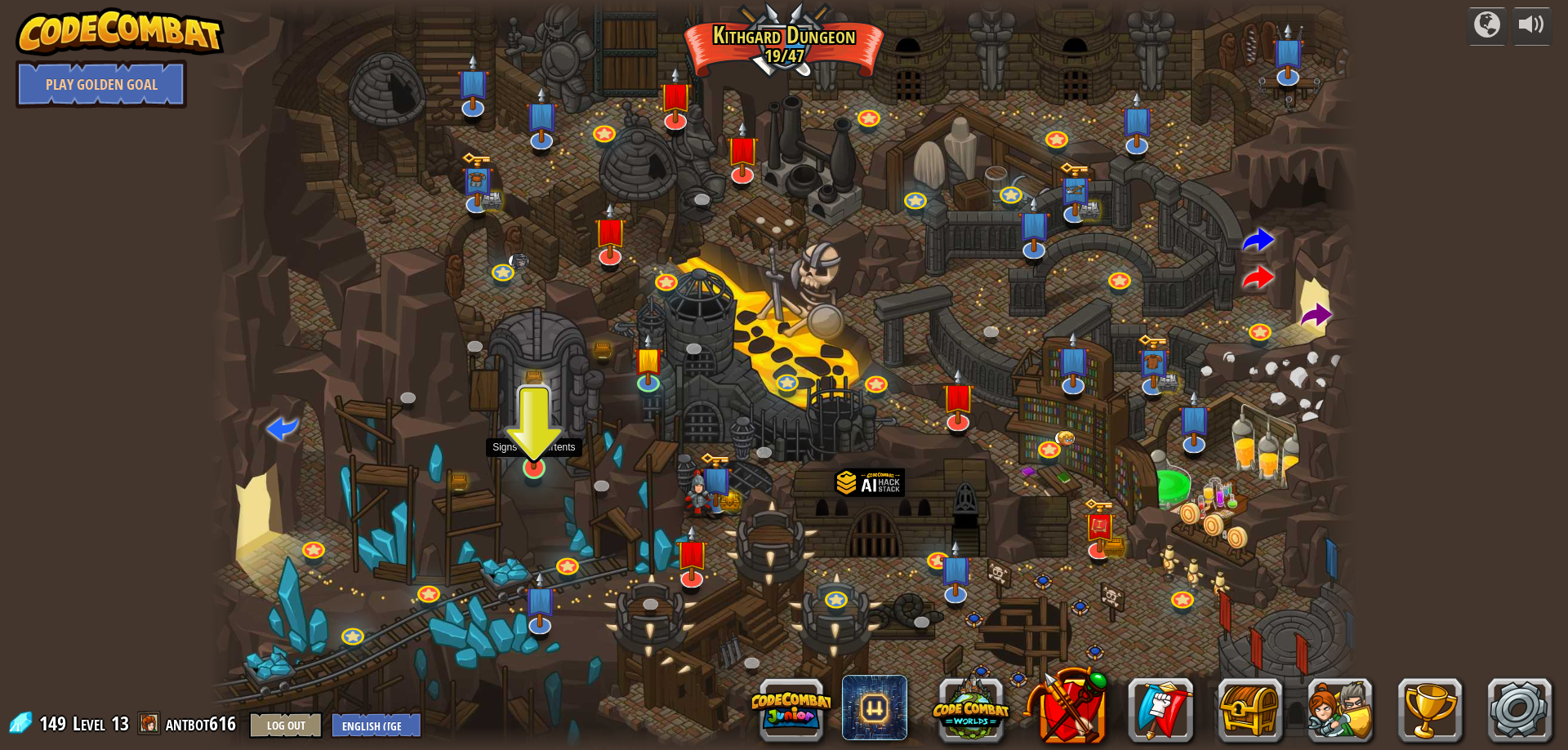
click at [536, 453] on img at bounding box center [533, 434] width 31 height 70
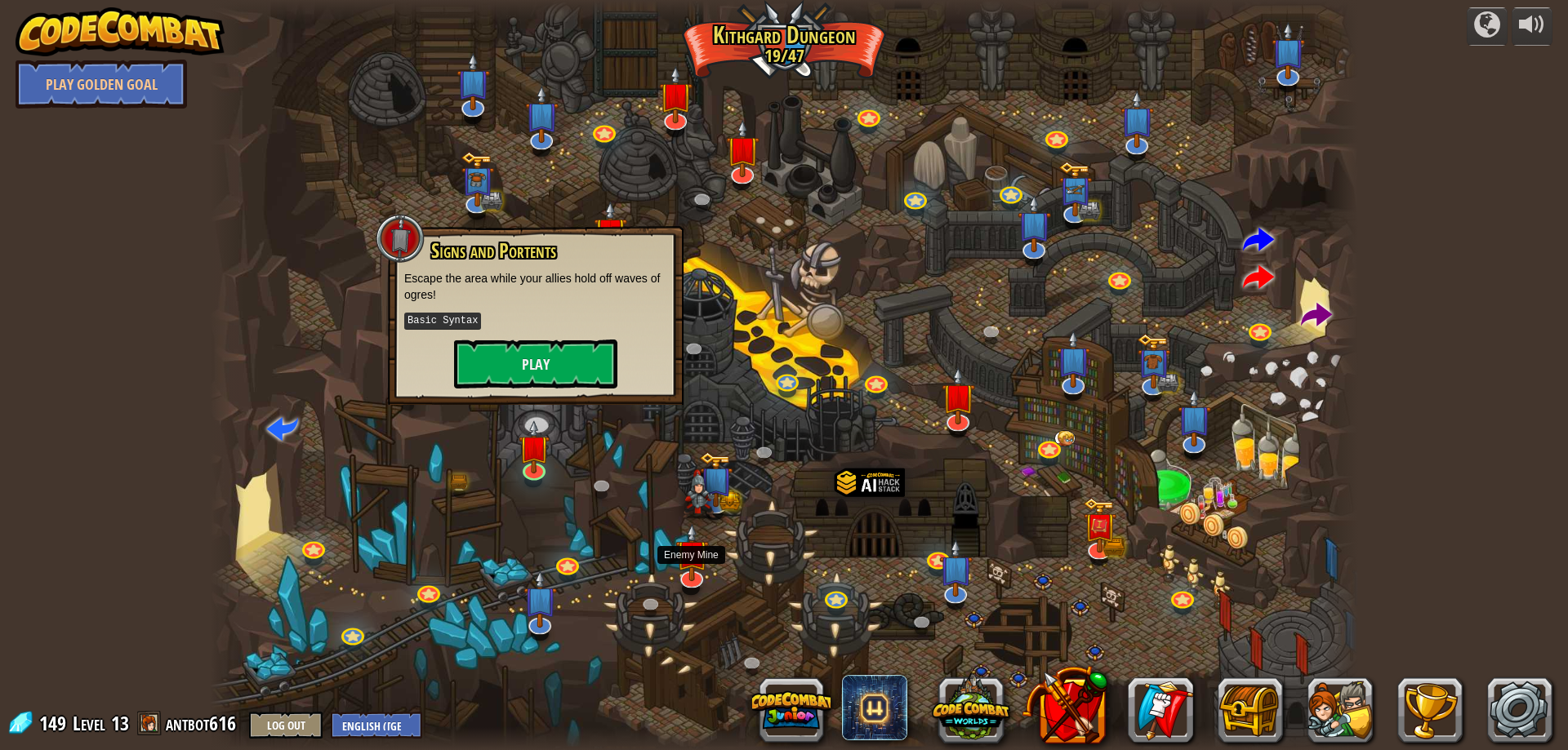
click at [710, 585] on div at bounding box center [784, 375] width 1148 height 750
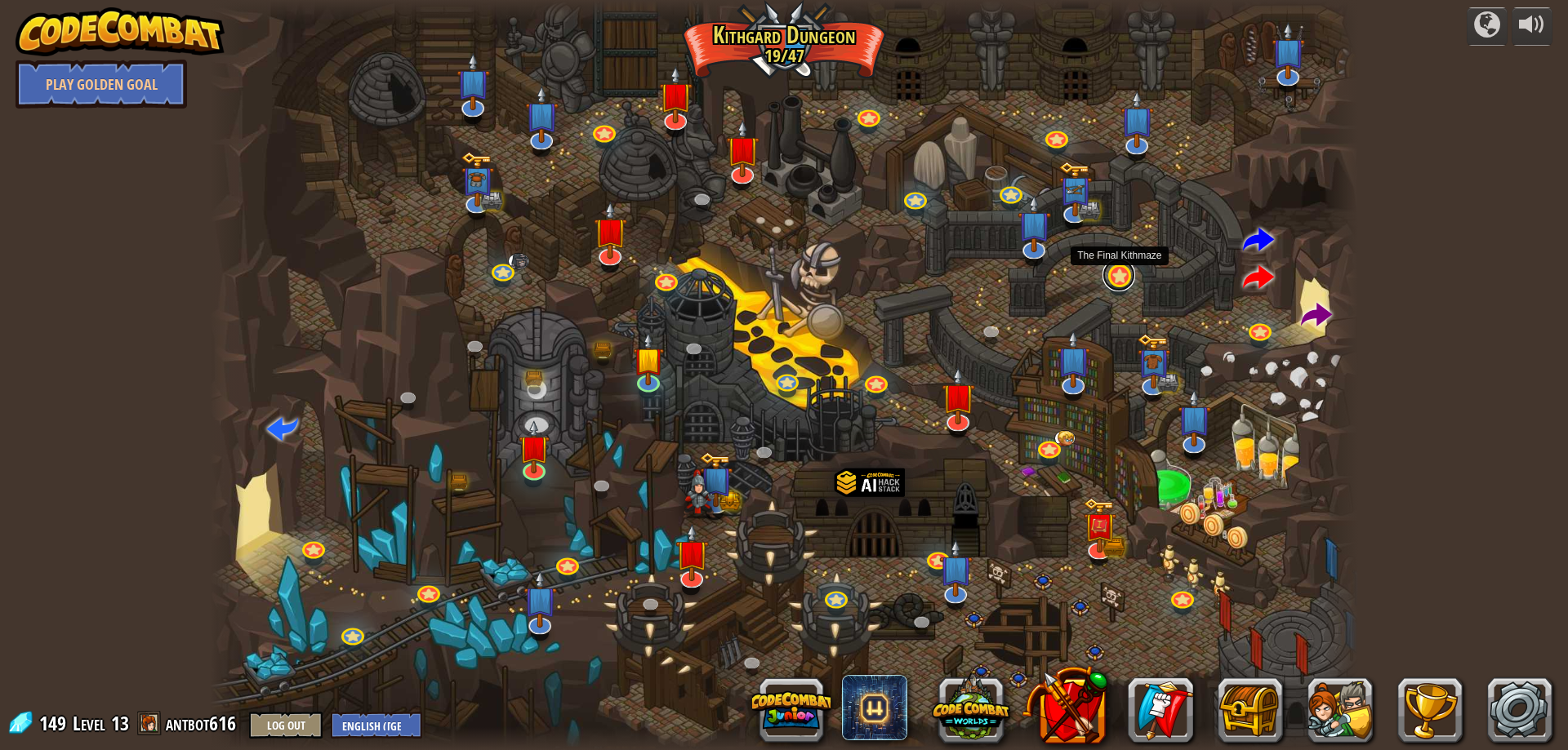
click at [1114, 285] on link at bounding box center [1118, 275] width 33 height 33
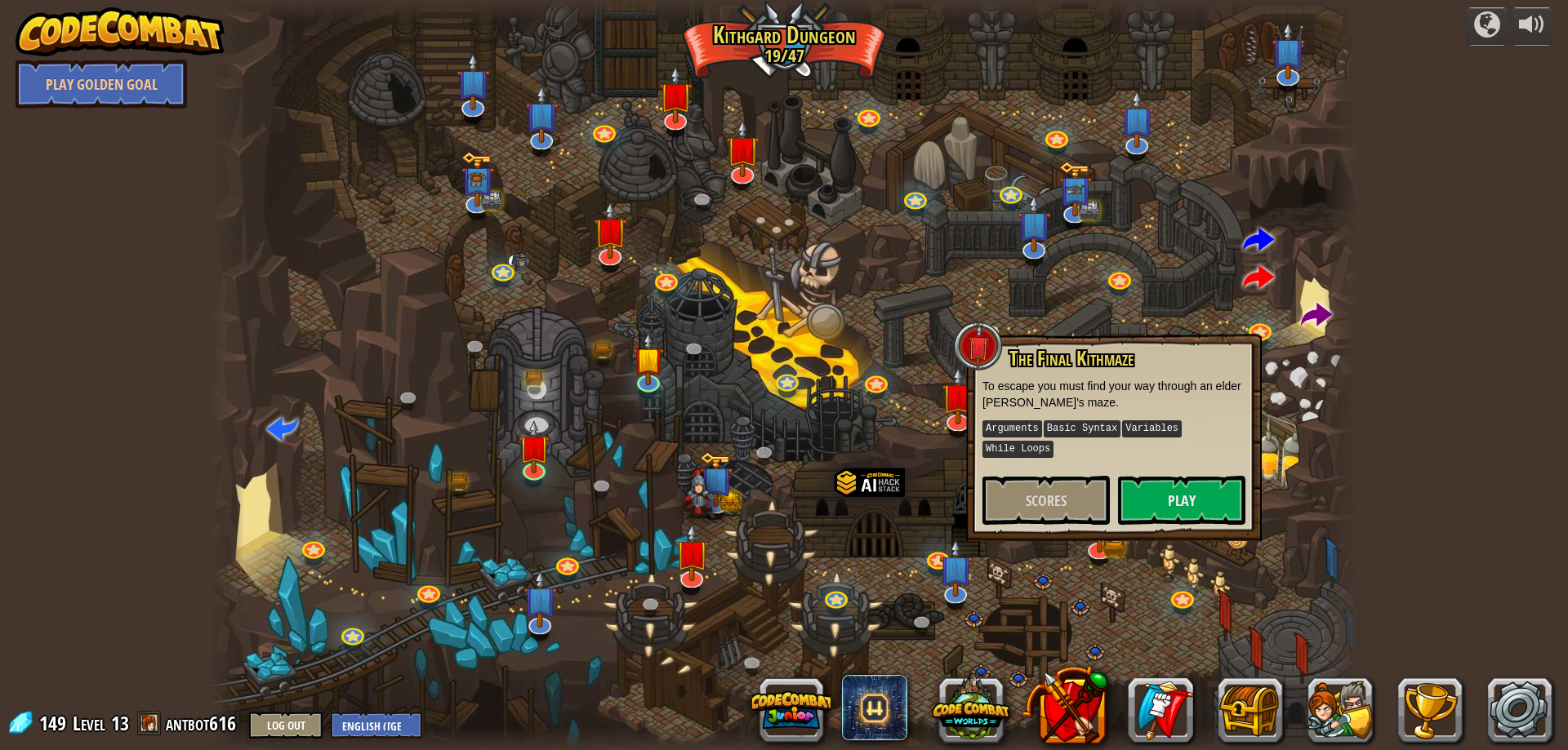
click at [1038, 270] on div at bounding box center [784, 375] width 1148 height 750
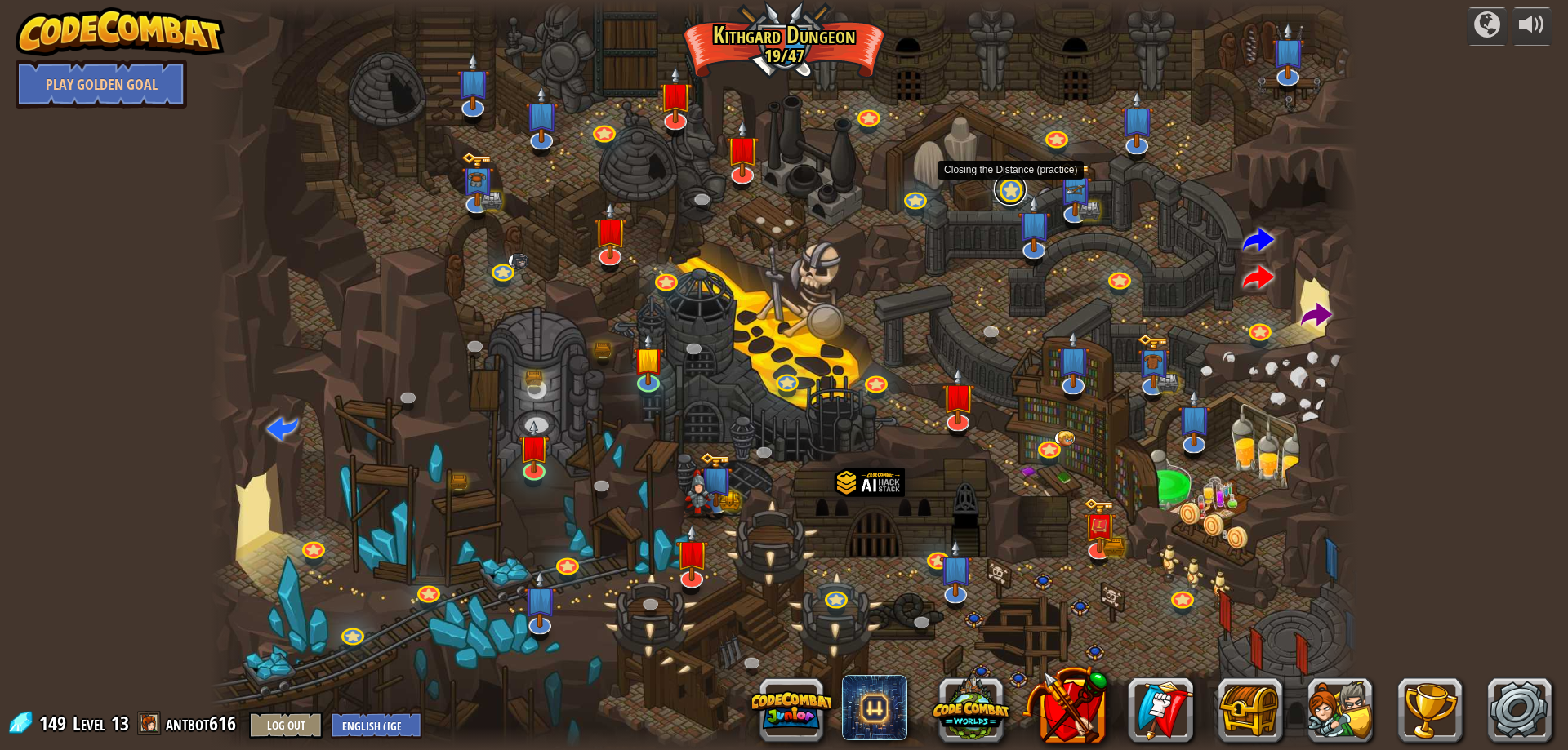
click at [998, 190] on link at bounding box center [1010, 189] width 33 height 33
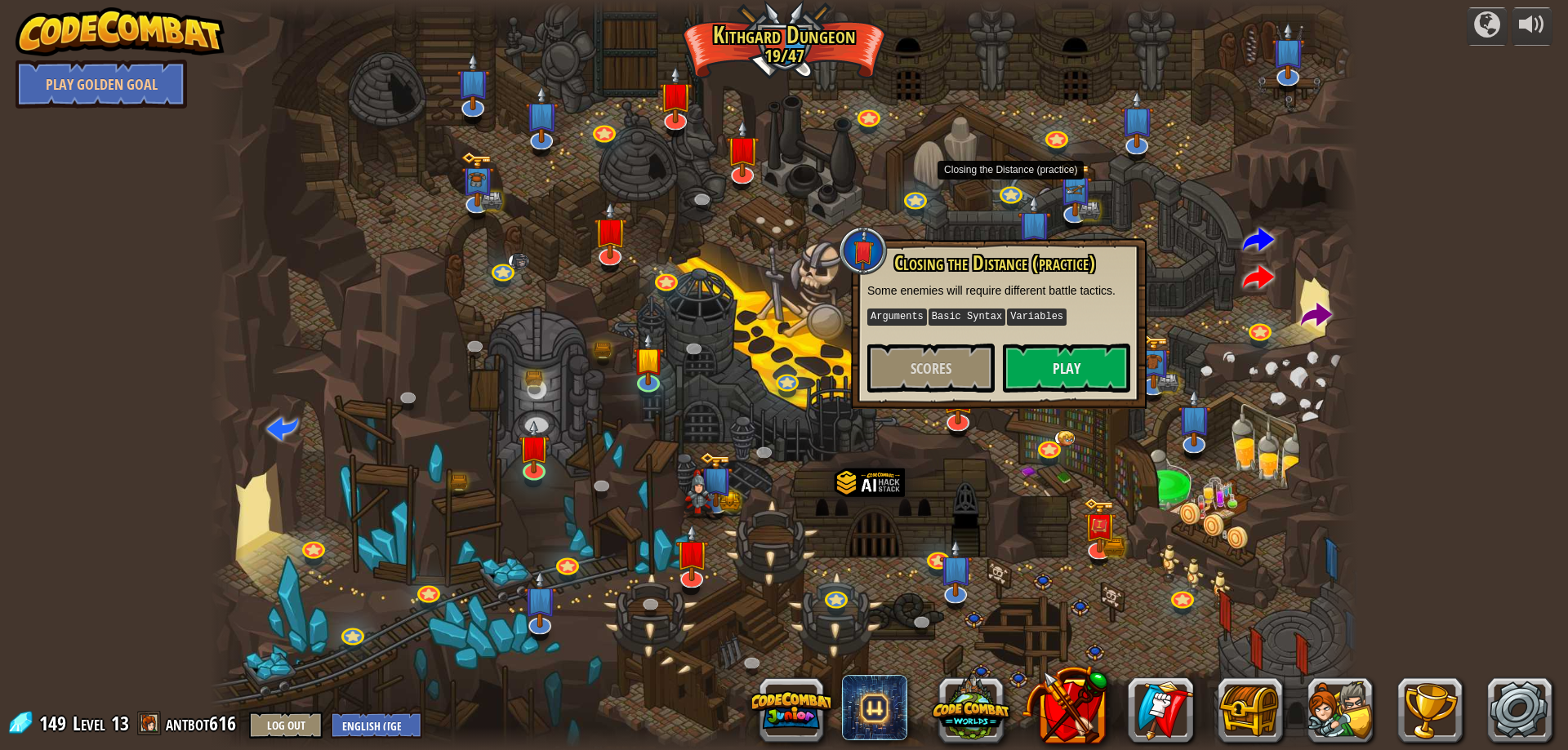
click at [946, 215] on div at bounding box center [784, 375] width 1148 height 750
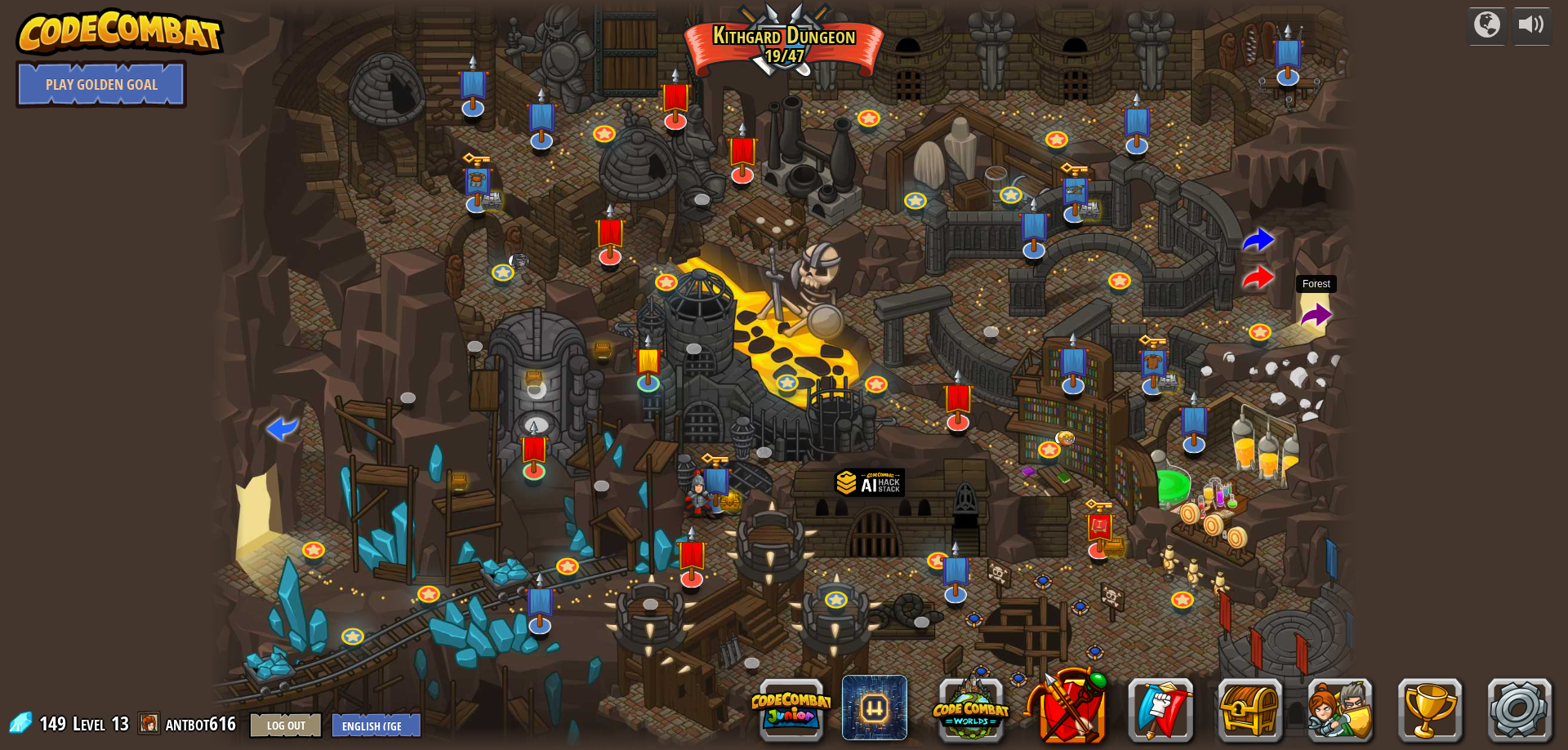
click at [1310, 306] on span at bounding box center [1316, 316] width 31 height 31
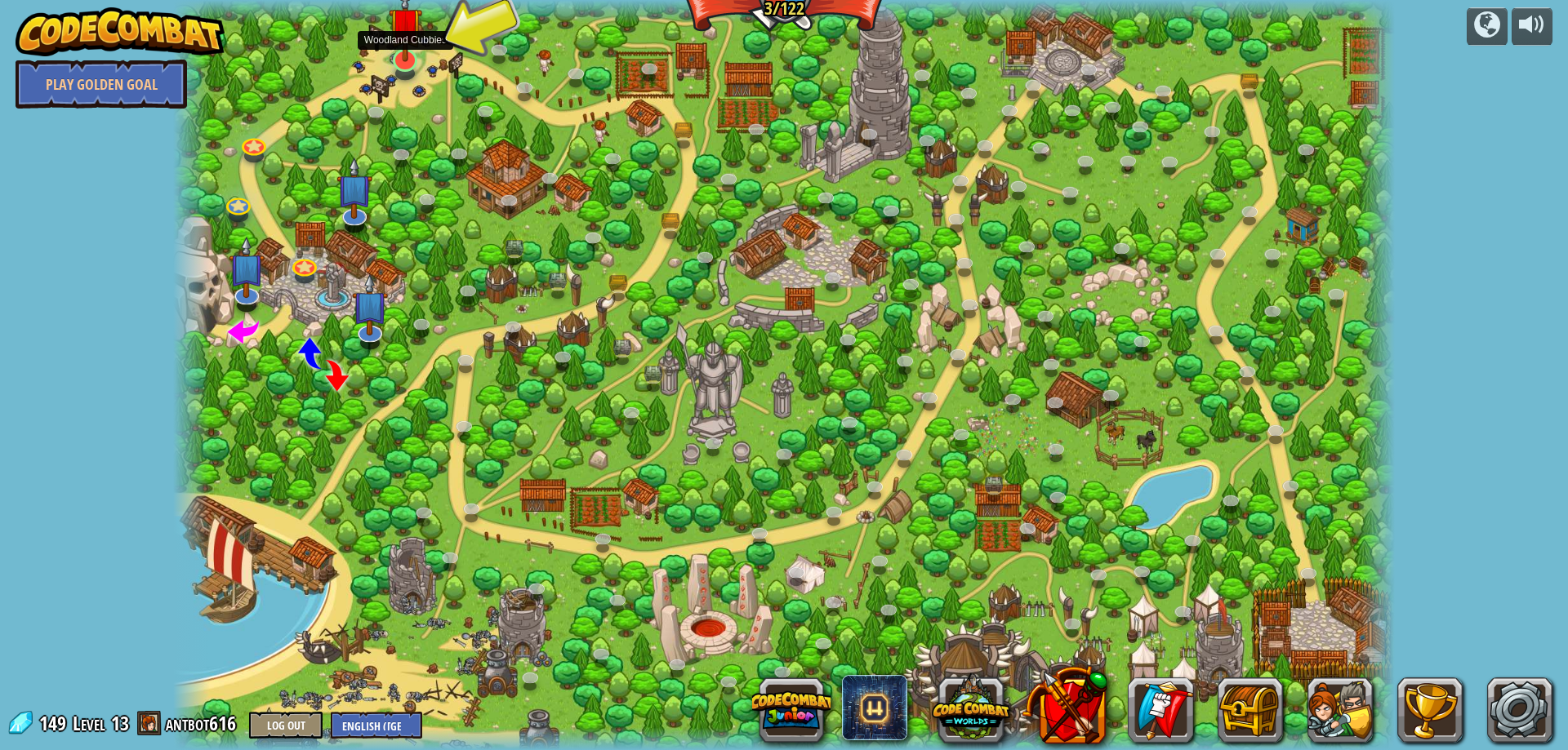
click at [414, 49] on img at bounding box center [405, 23] width 34 height 76
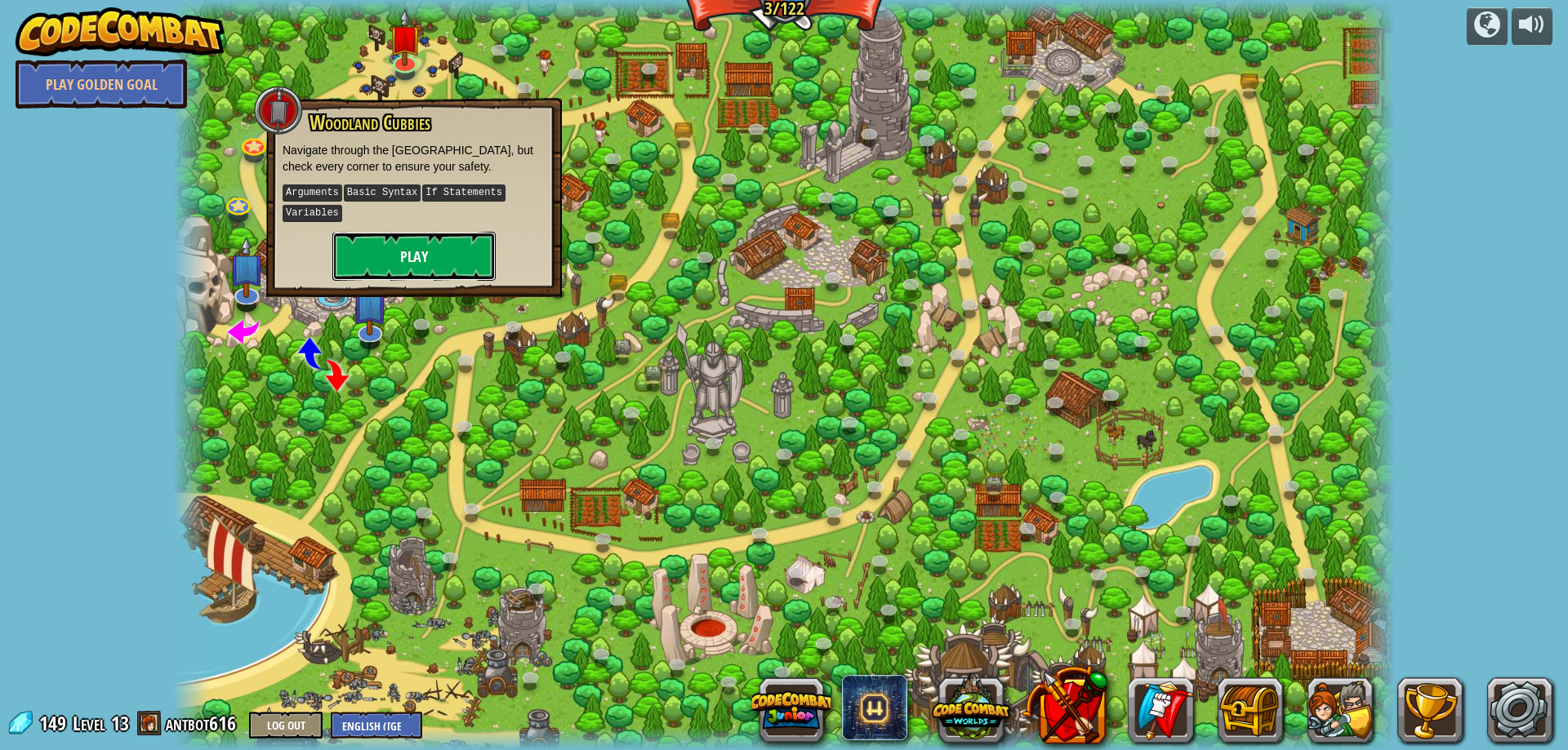
click at [425, 260] on button "Play" at bounding box center [414, 256] width 163 height 49
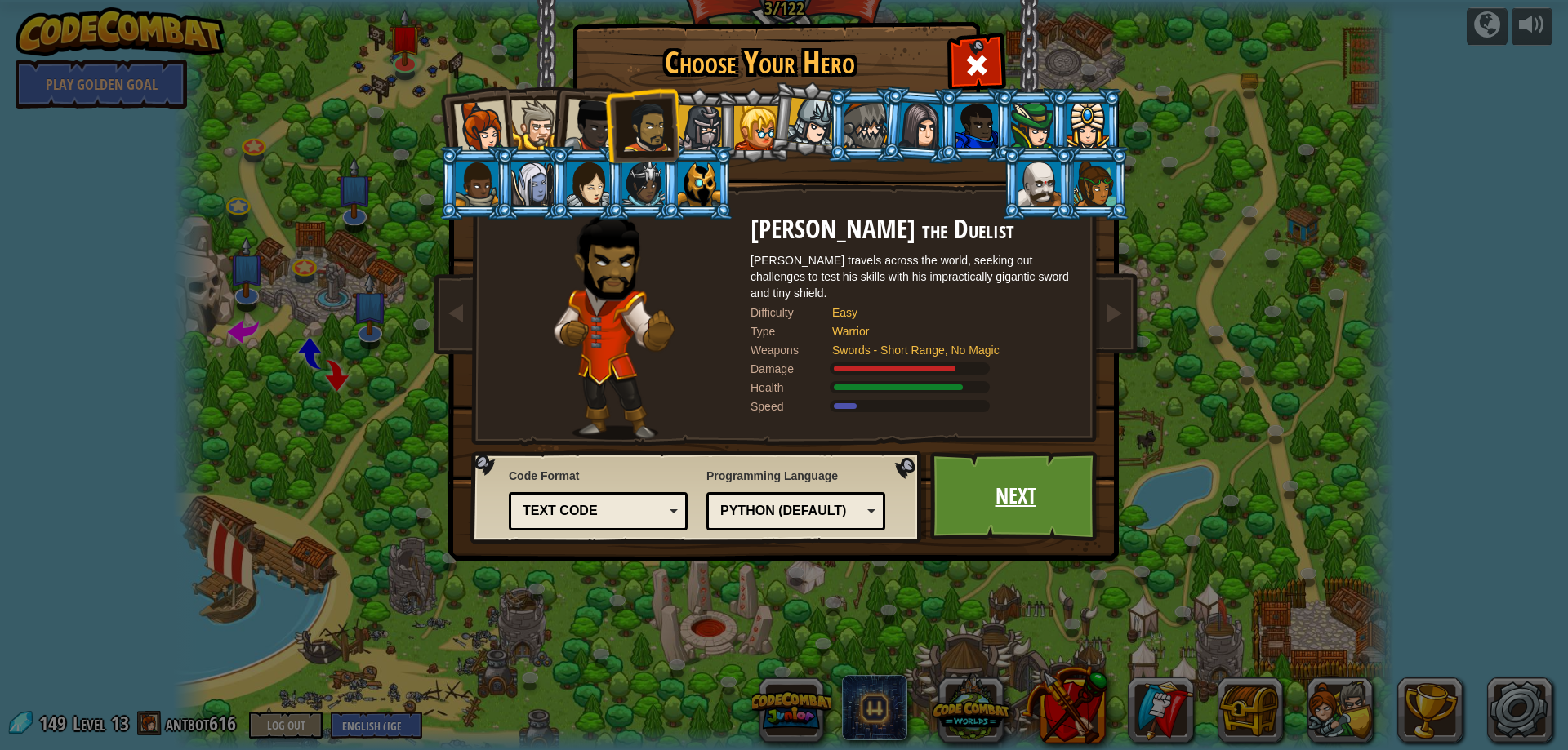
click at [1058, 492] on link "Next" at bounding box center [1015, 496] width 171 height 90
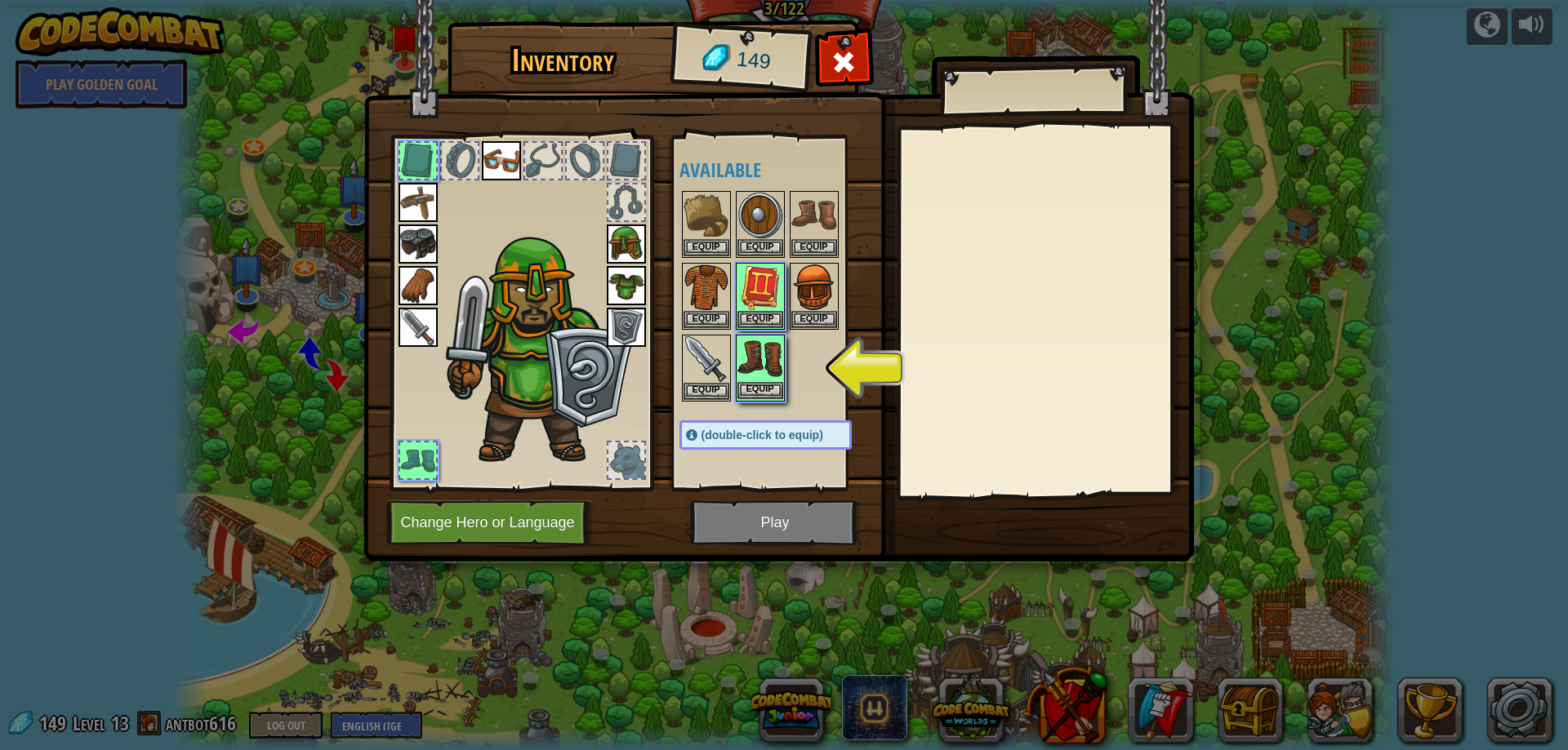
click at [783, 383] on div "Equip" at bounding box center [760, 368] width 49 height 67
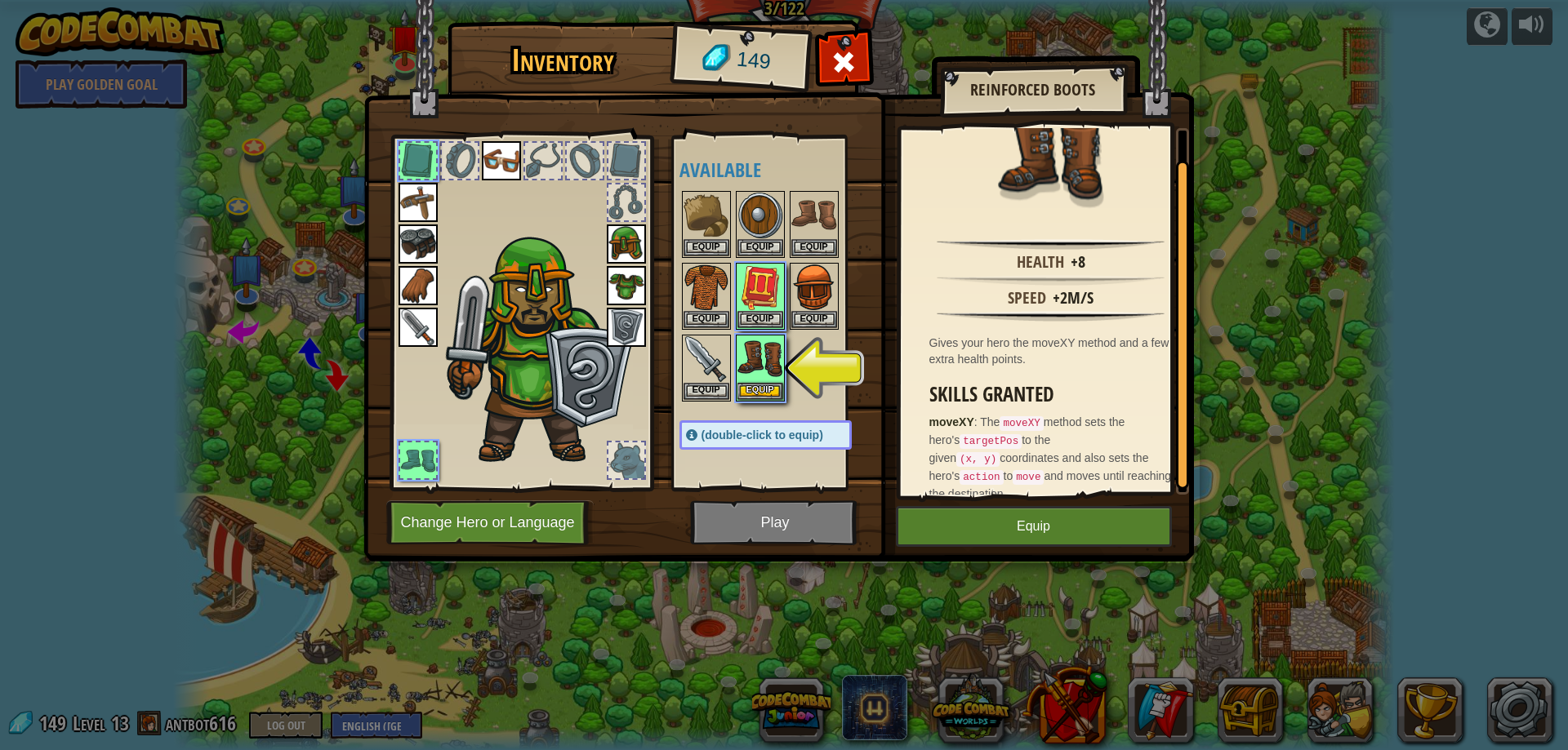
scroll to position [35, 0]
click at [1001, 510] on button "Equip" at bounding box center [1034, 527] width 276 height 41
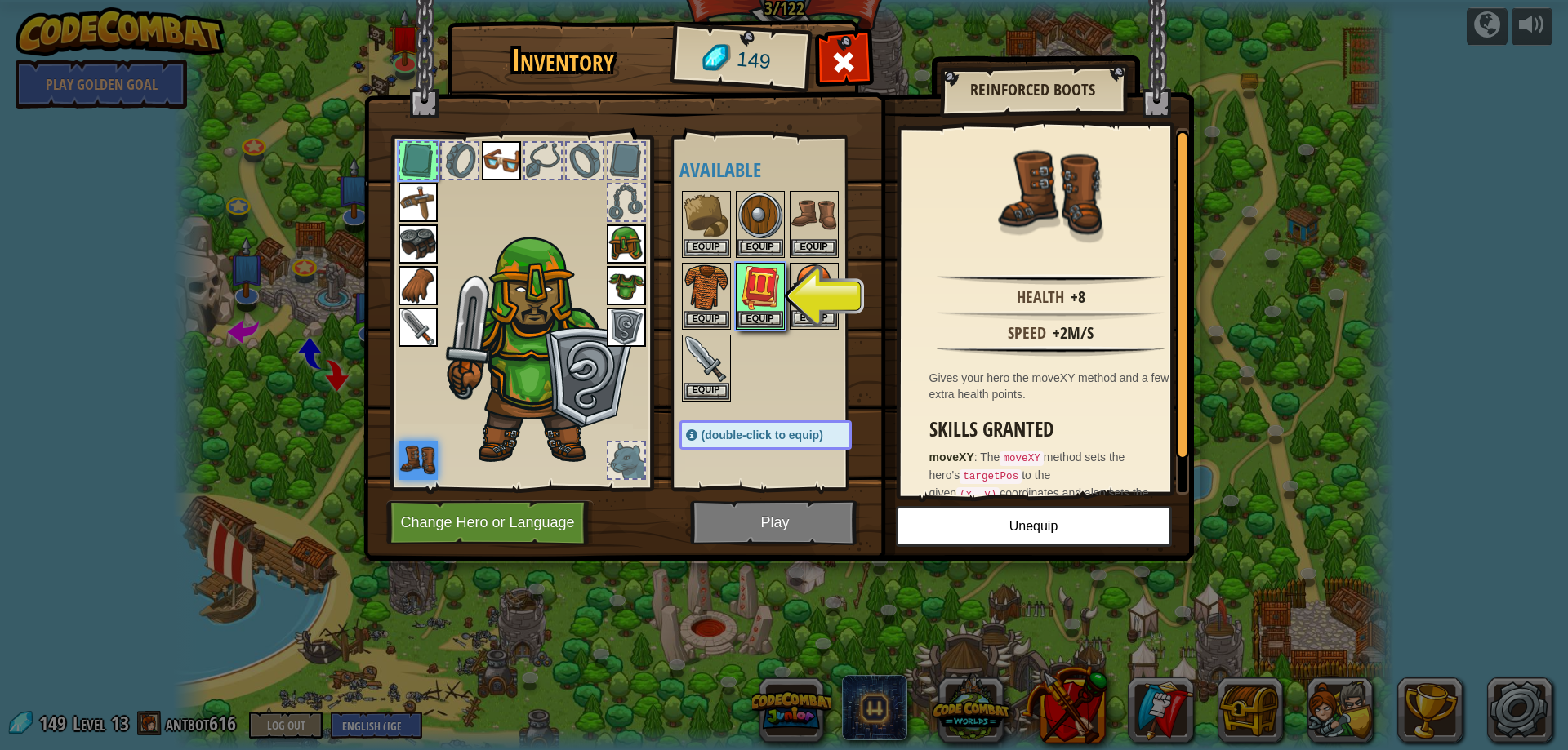
click at [819, 288] on img at bounding box center [813, 287] width 46 height 46
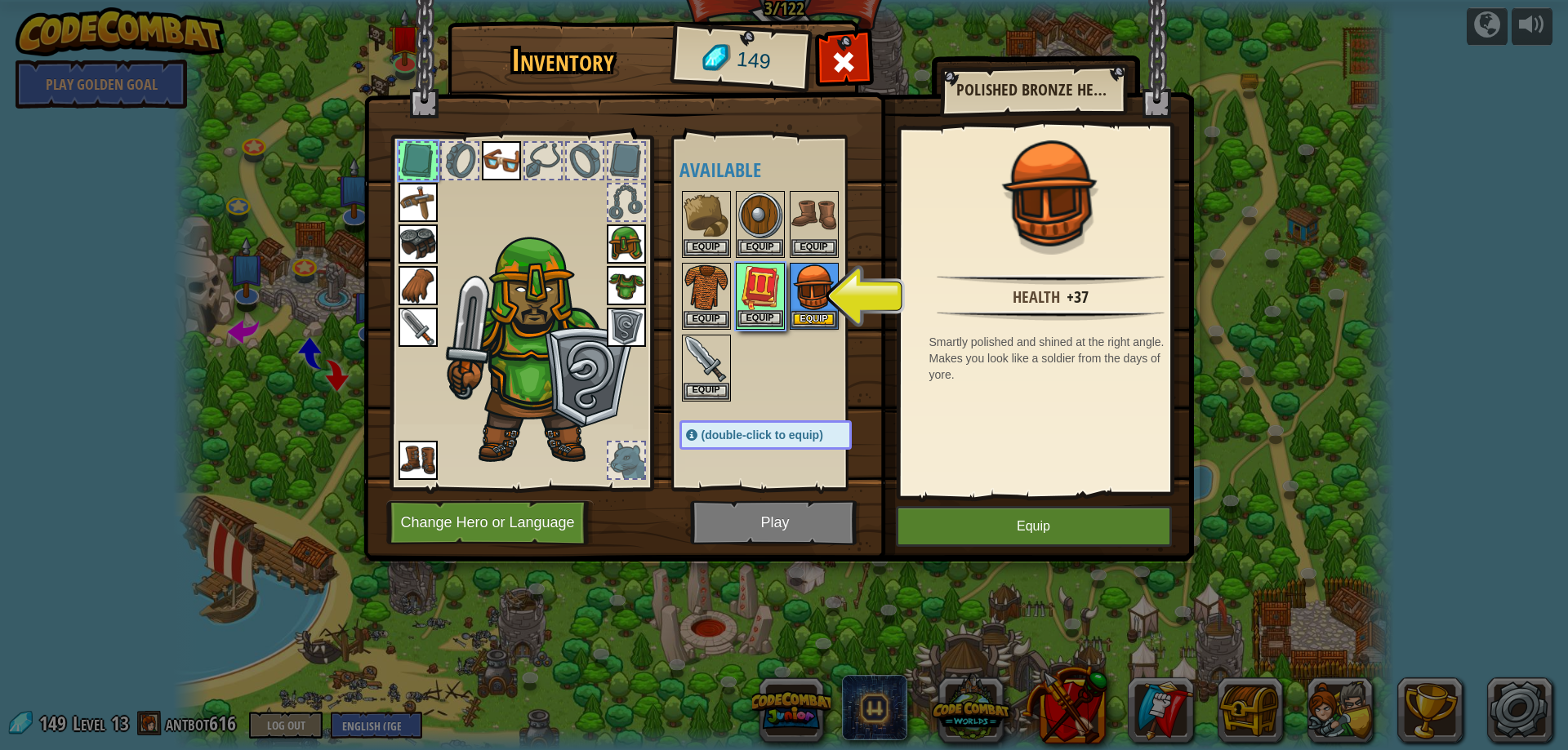
click at [763, 298] on img at bounding box center [759, 287] width 46 height 46
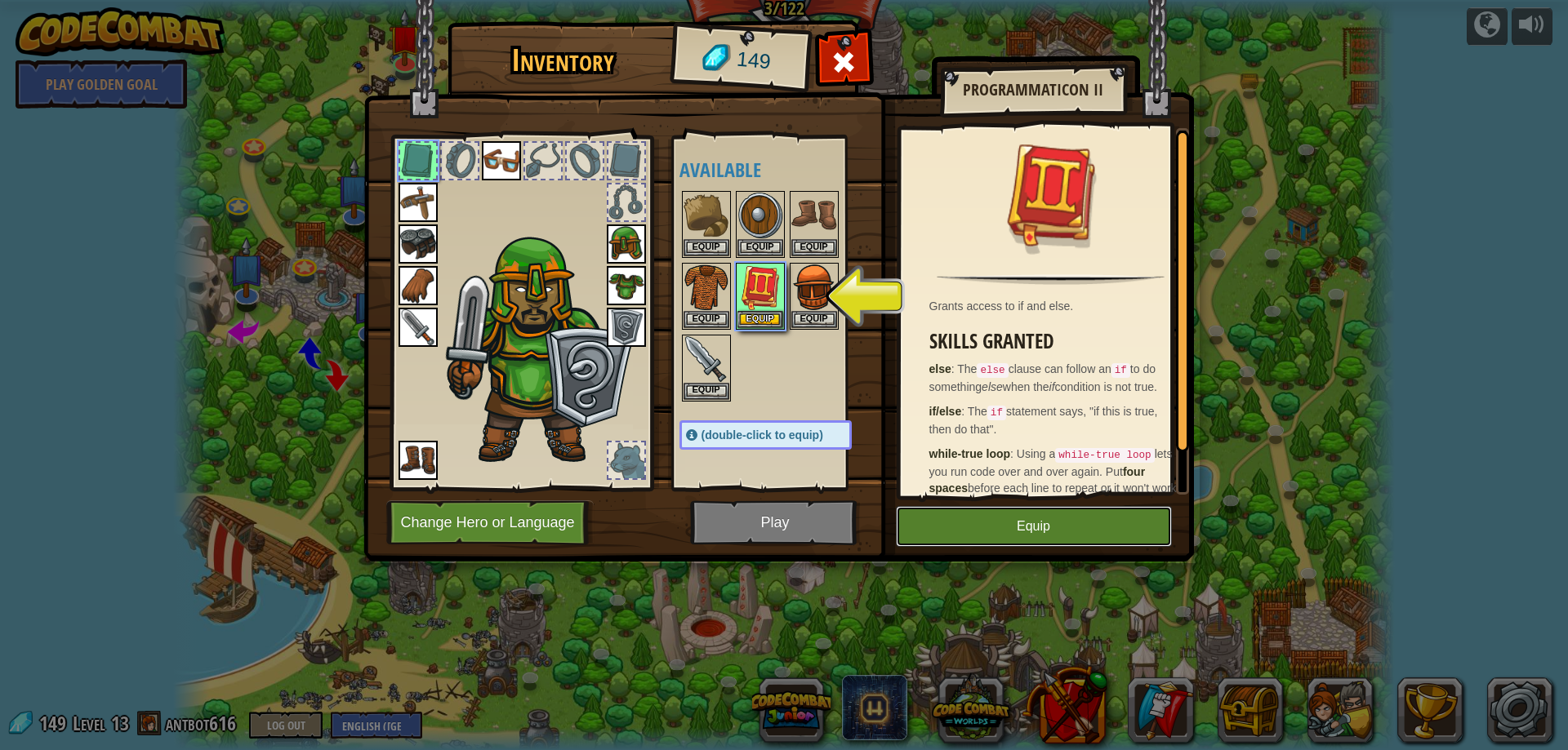
click at [993, 523] on button "Equip" at bounding box center [1034, 527] width 276 height 41
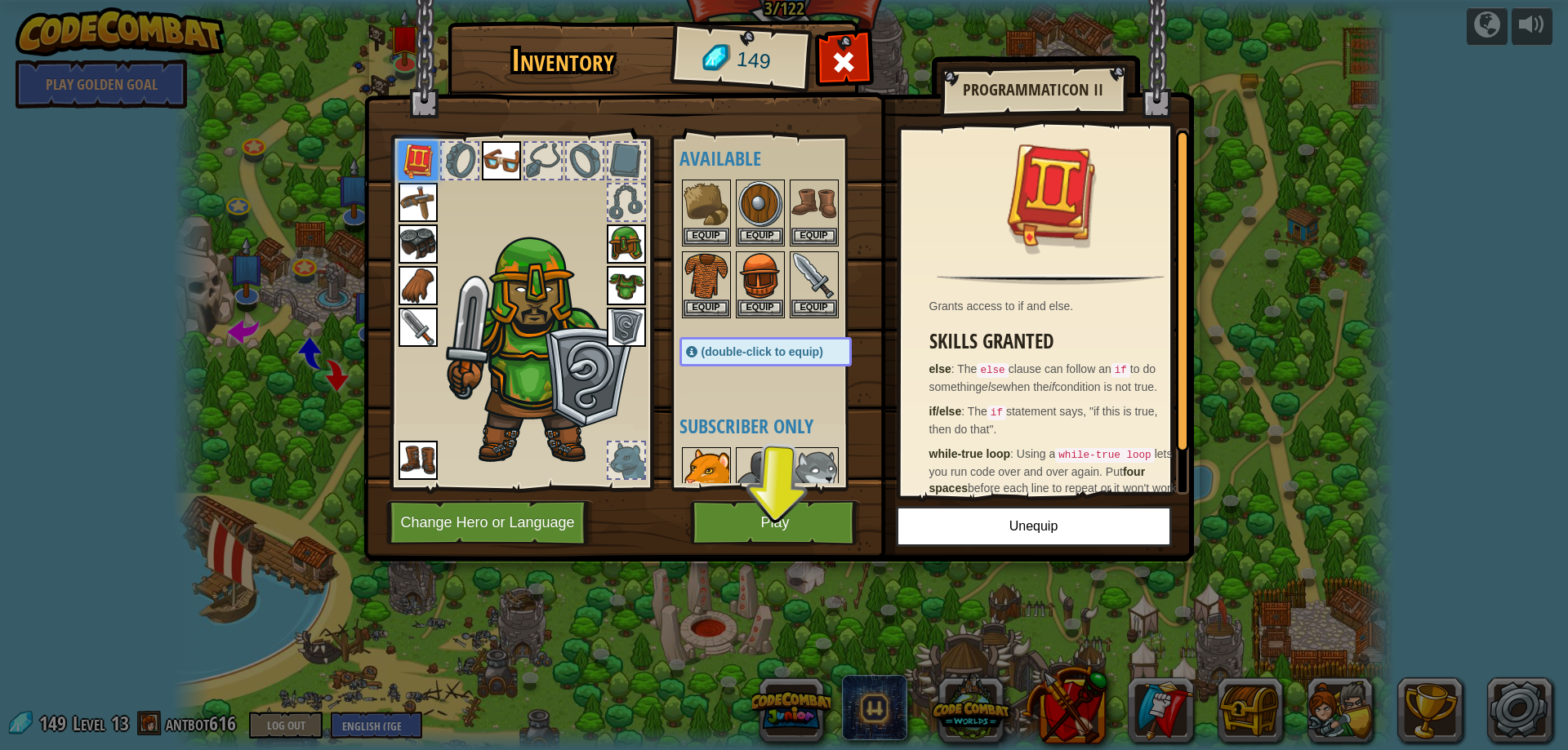
scroll to position [0, 0]
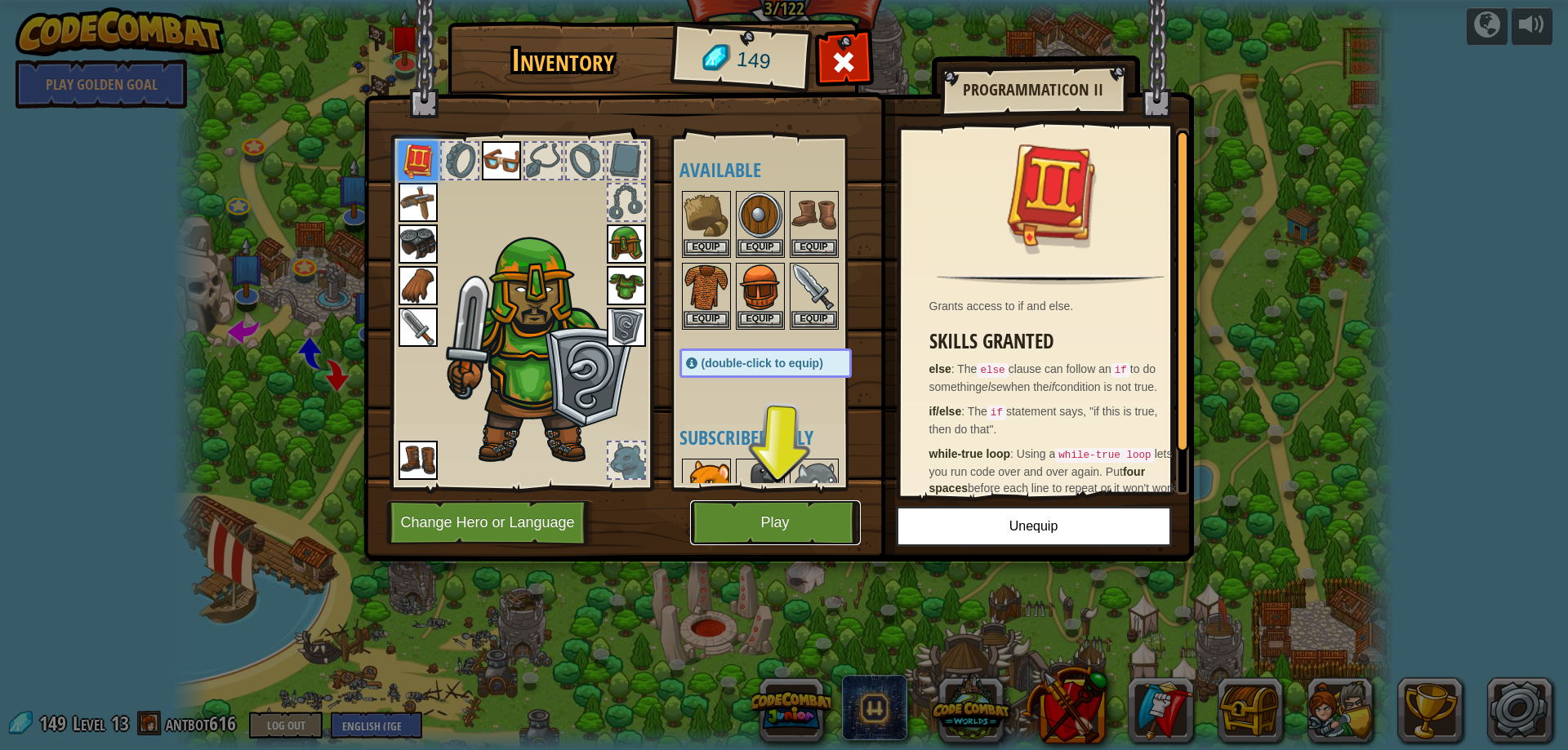
click at [765, 501] on button "Play" at bounding box center [775, 523] width 171 height 45
